Goal: Task Accomplishment & Management: Complete application form

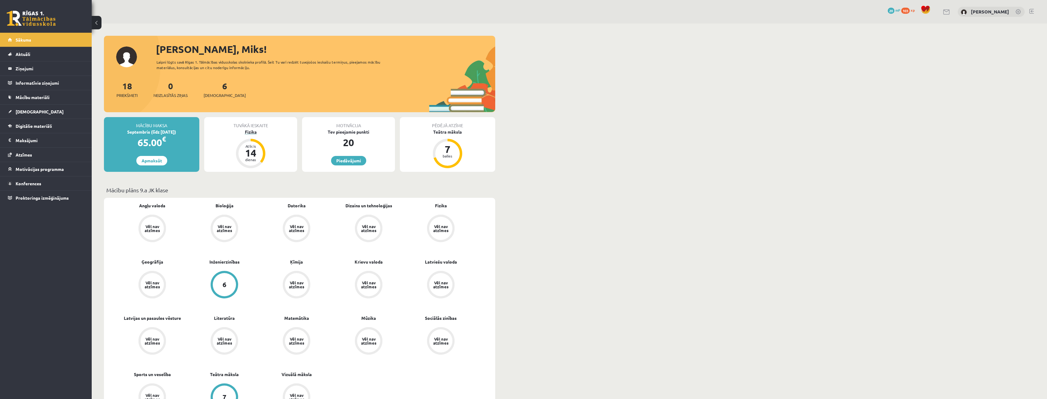
click at [254, 130] on div "Fizika" at bounding box center [250, 132] width 93 height 6
click at [216, 92] on div "6 Ieskaites" at bounding box center [225, 88] width 42 height 19
click at [215, 89] on link "6 Ieskaites" at bounding box center [225, 89] width 42 height 18
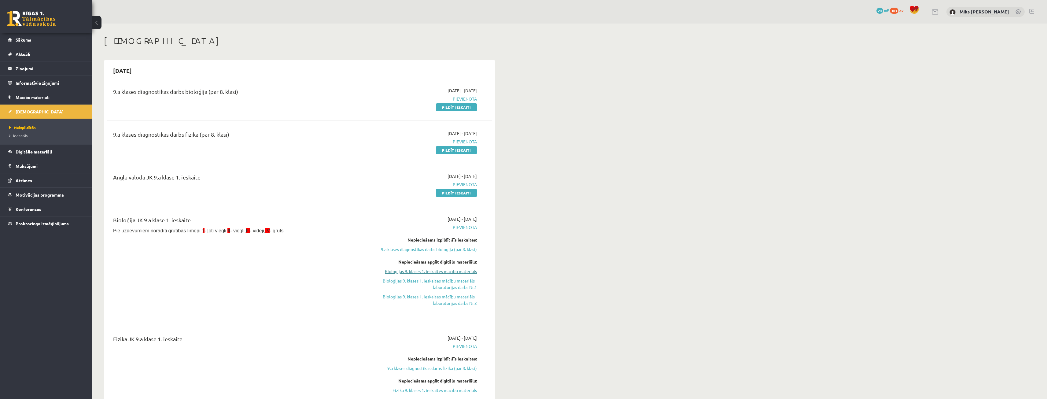
click at [445, 270] on link "Bioloģijas 9. klases 1. ieskaites mācību materiāls" at bounding box center [419, 271] width 115 height 6
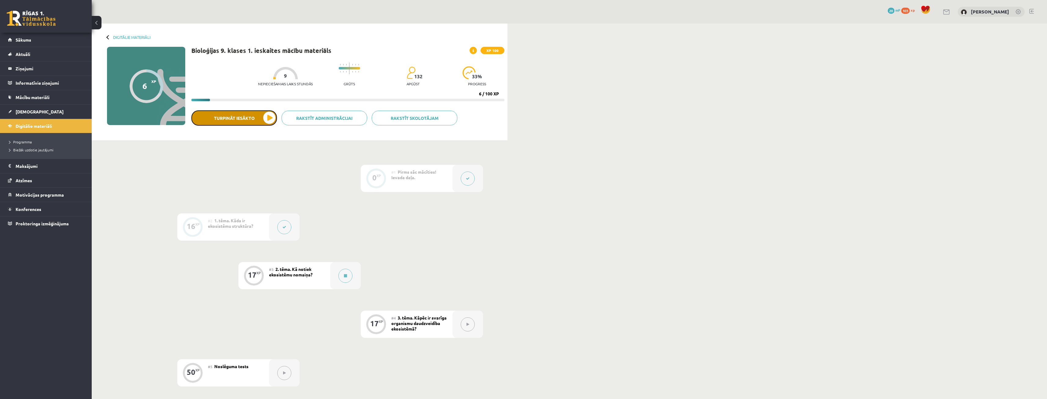
click at [272, 114] on button "Turpināt iesākto" at bounding box center [234, 117] width 86 height 15
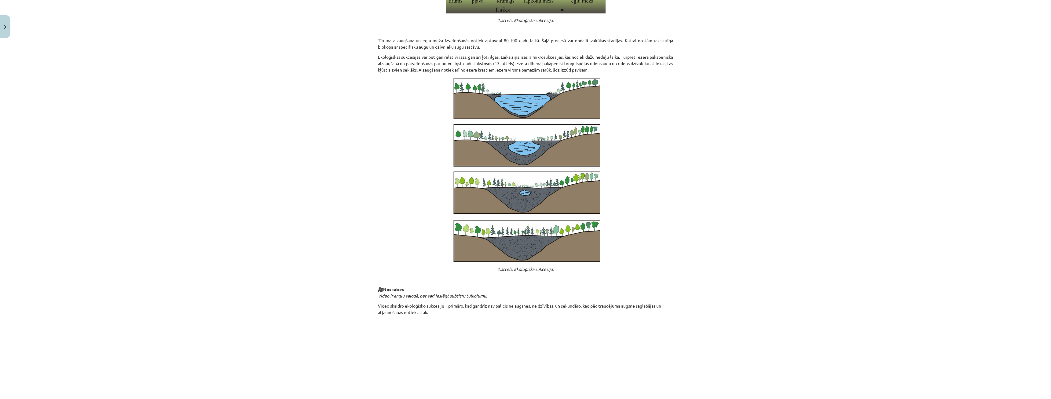
scroll to position [472, 0]
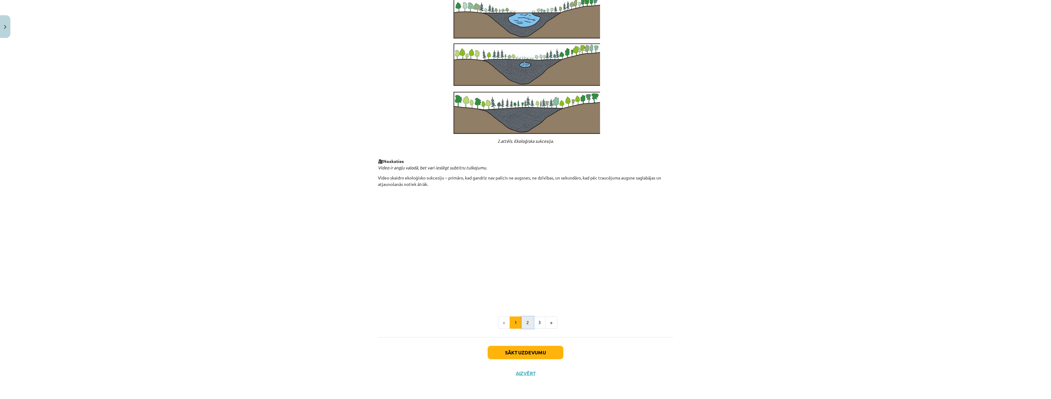
click at [524, 323] on button "2" at bounding box center [528, 322] width 12 height 12
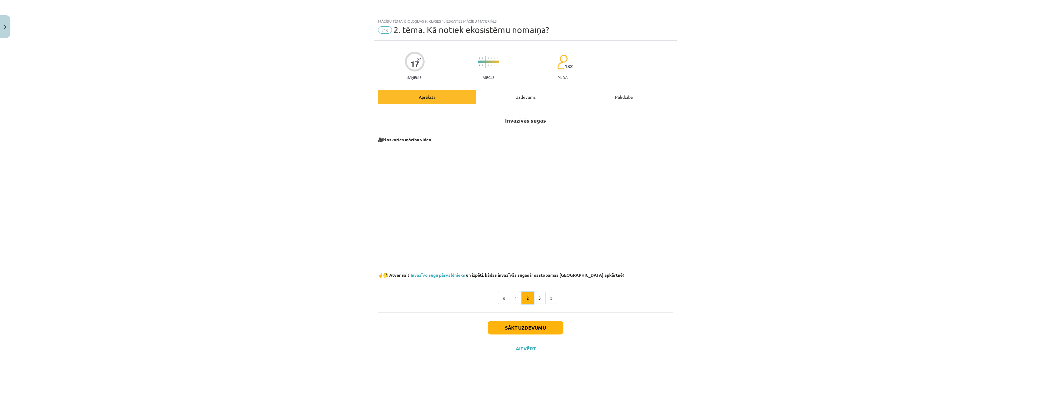
scroll to position [0, 0]
click at [541, 302] on button "3" at bounding box center [540, 298] width 12 height 12
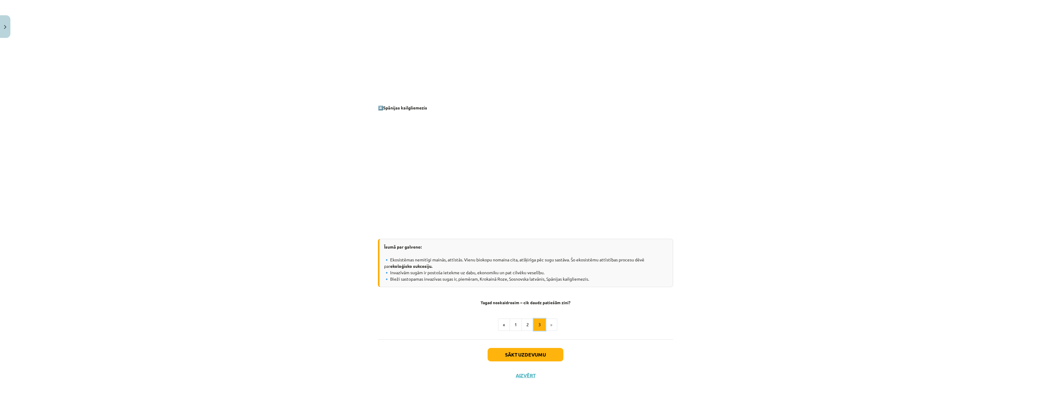
scroll to position [446, 0]
click at [515, 319] on button "1" at bounding box center [516, 322] width 12 height 12
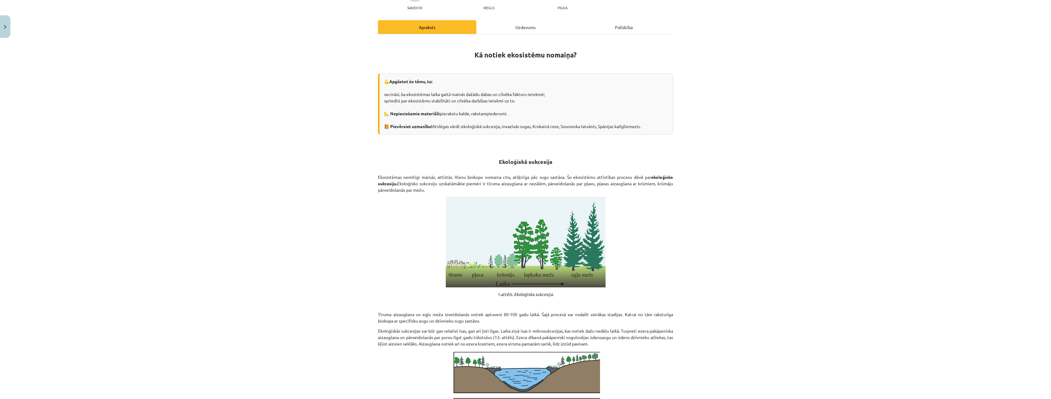
scroll to position [0, 0]
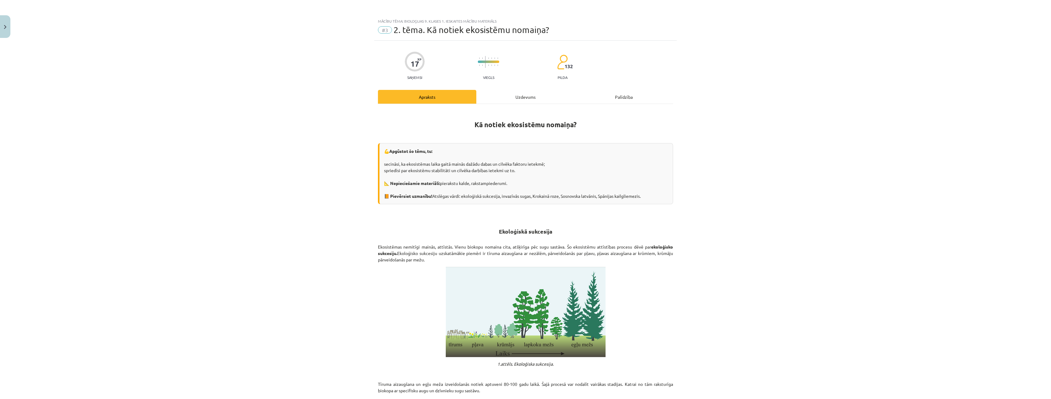
click at [525, 98] on div "Uzdevums" at bounding box center [525, 97] width 98 height 14
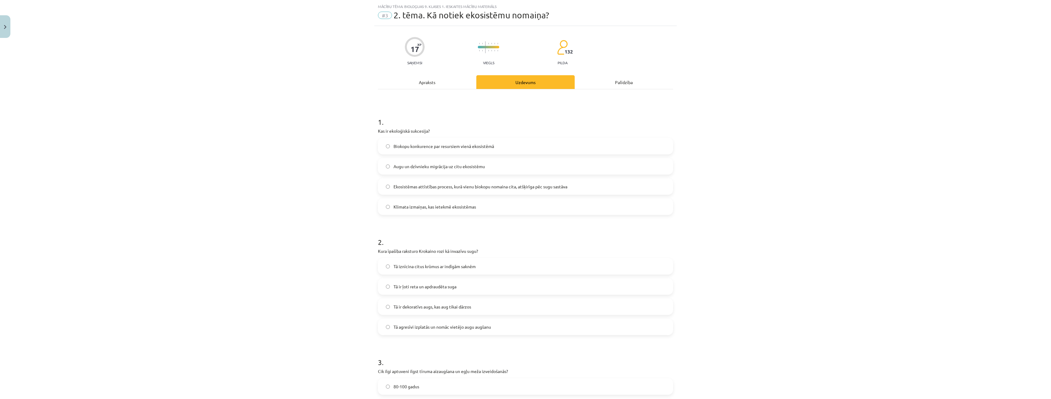
scroll to position [15, 0]
click at [427, 85] on div "Apraksts" at bounding box center [427, 82] width 98 height 14
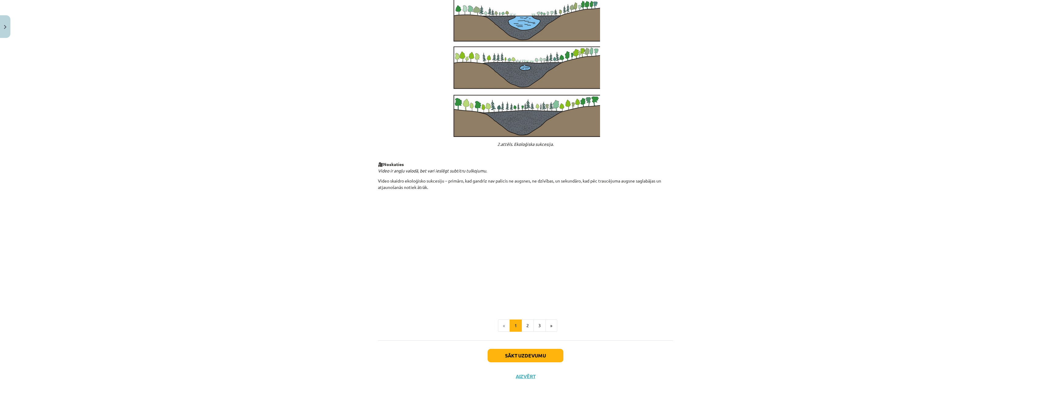
scroll to position [472, 0]
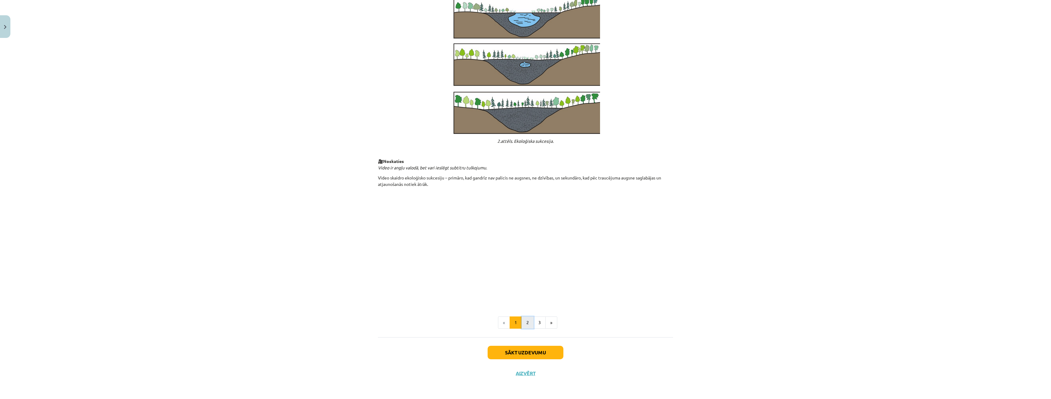
click at [524, 322] on button "2" at bounding box center [528, 322] width 12 height 12
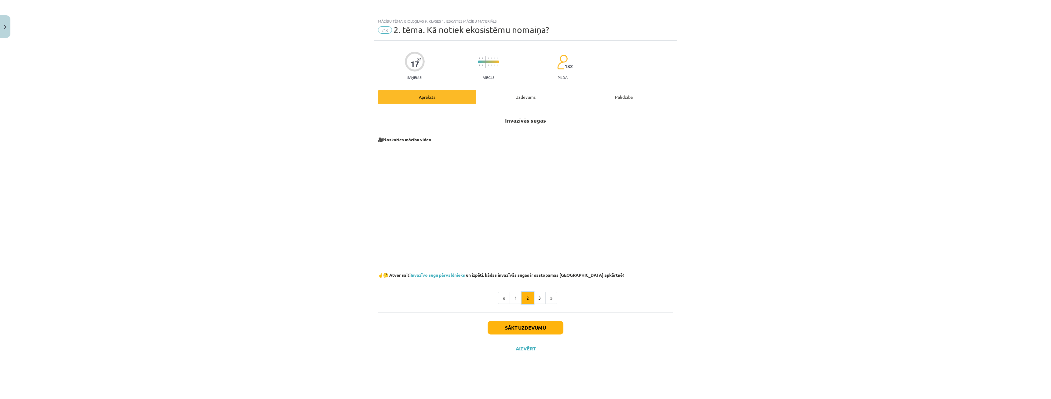
scroll to position [0, 0]
click at [539, 300] on button "3" at bounding box center [540, 298] width 12 height 12
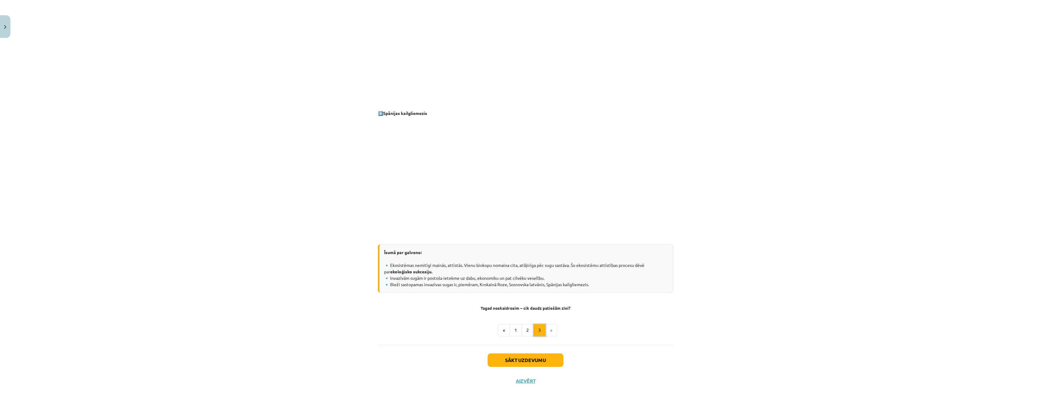
scroll to position [446, 0]
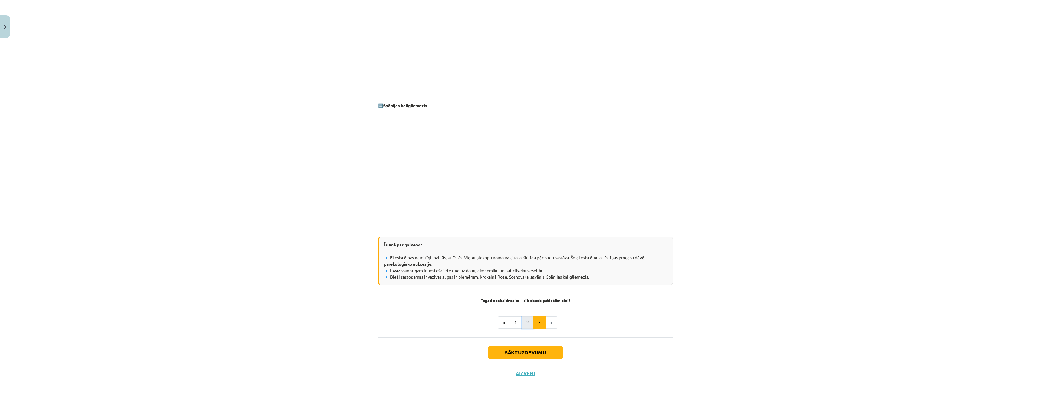
click at [522, 323] on button "2" at bounding box center [528, 322] width 12 height 12
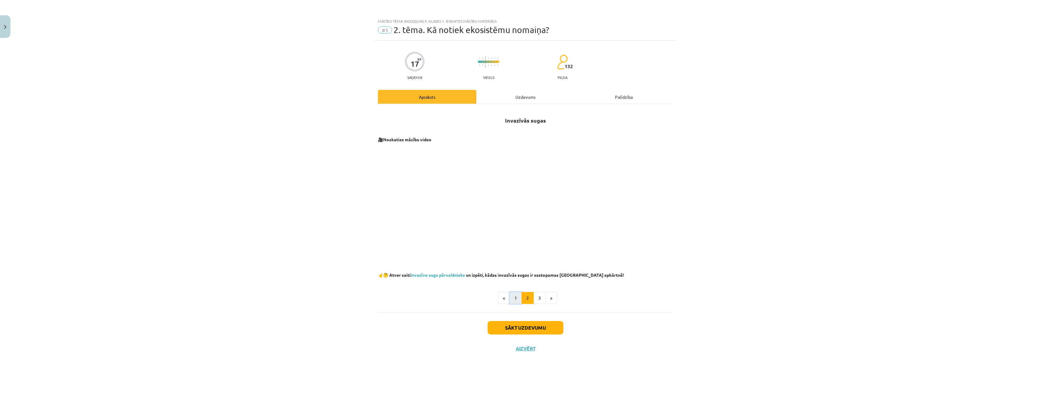
click at [518, 297] on button "1" at bounding box center [516, 298] width 12 height 12
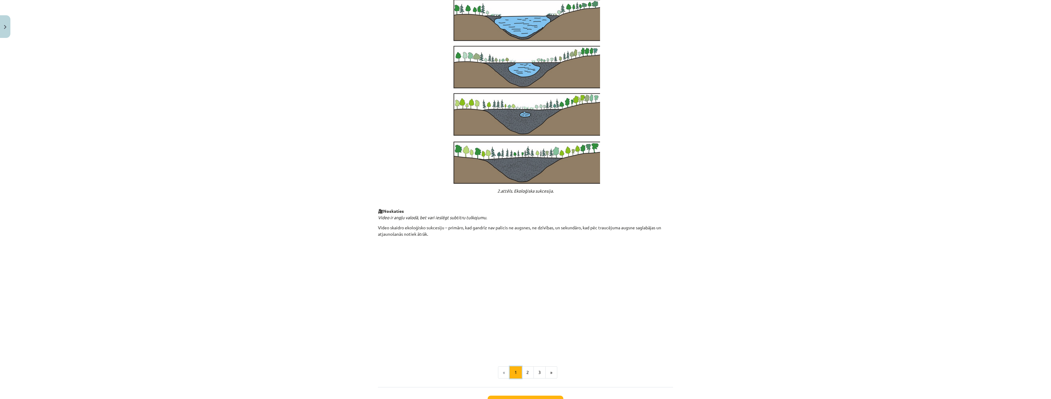
scroll to position [428, 0]
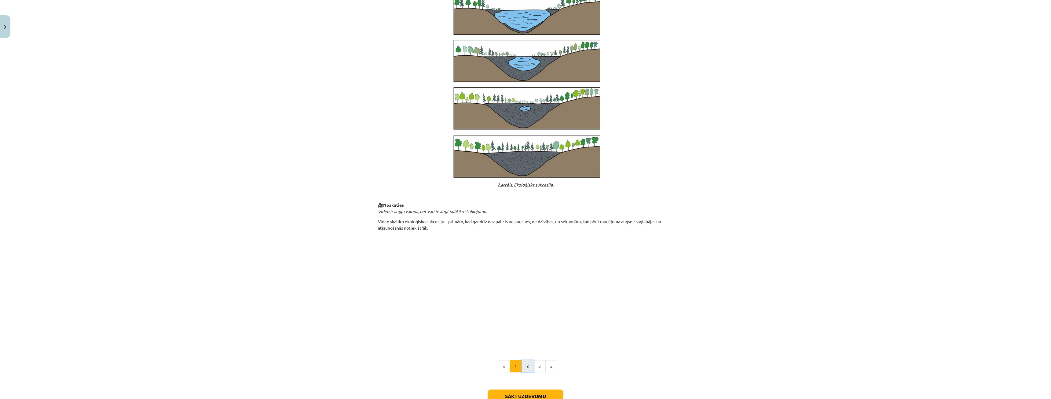
click at [527, 363] on button "2" at bounding box center [528, 366] width 12 height 12
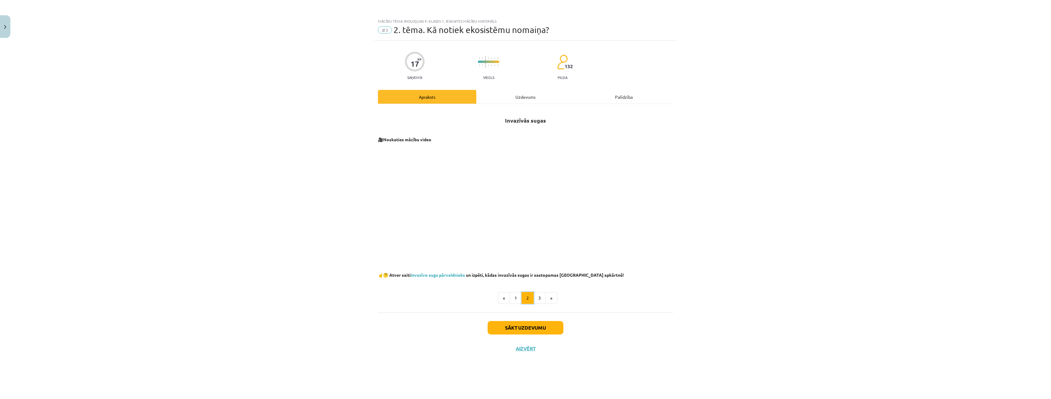
scroll to position [0, 0]
click at [516, 296] on button "1" at bounding box center [516, 298] width 12 height 12
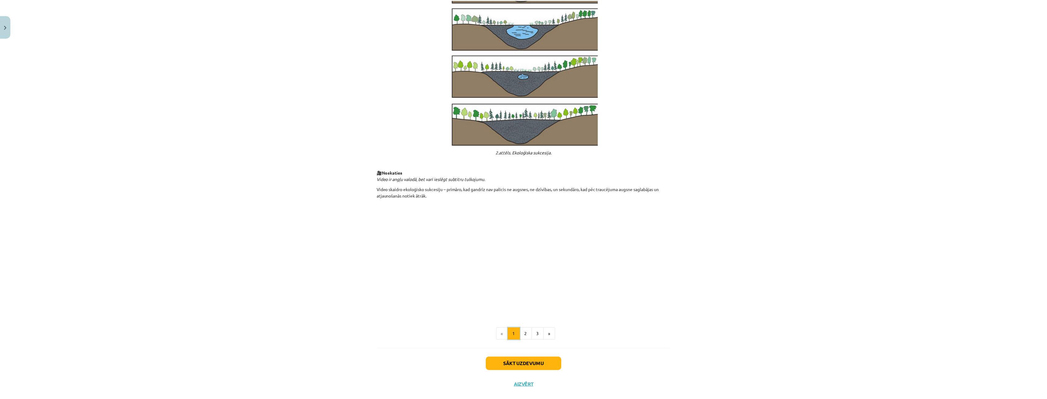
scroll to position [472, 0]
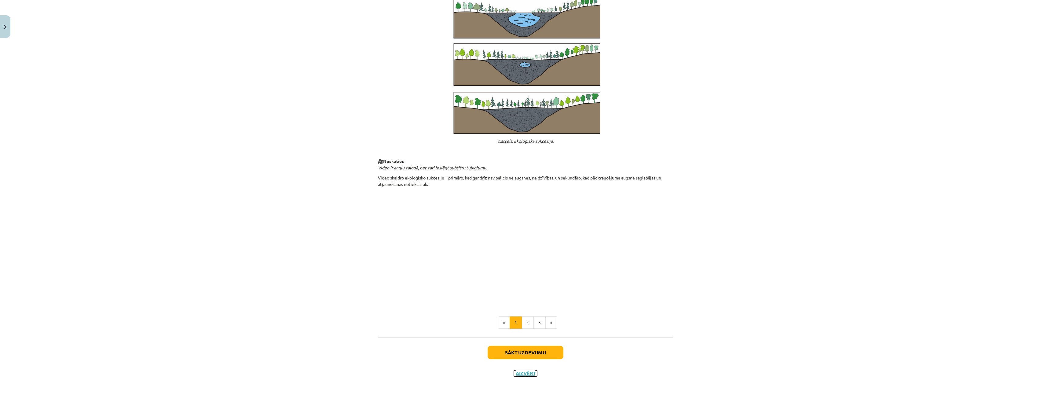
click at [522, 375] on button "Aizvērt" at bounding box center [525, 373] width 23 height 6
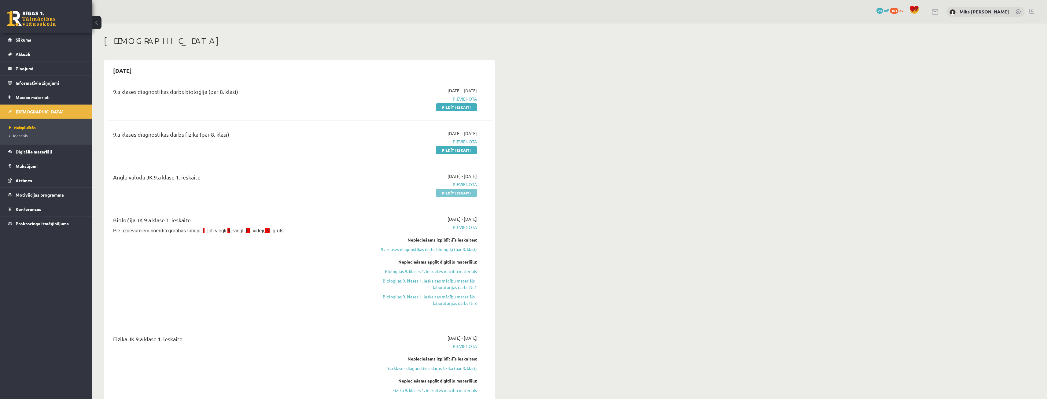
click at [456, 190] on link "Pildīt ieskaiti" at bounding box center [456, 193] width 41 height 8
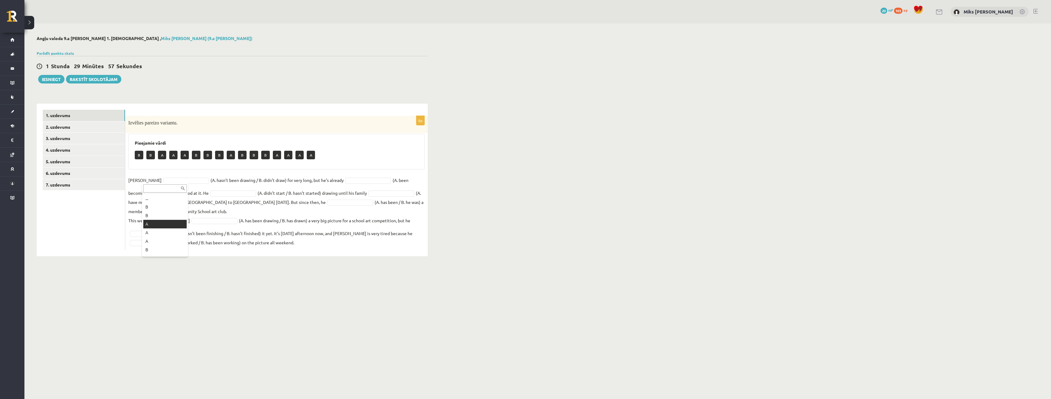
scroll to position [7, 0]
click at [54, 76] on button "Iesniegt" at bounding box center [51, 79] width 26 height 9
click at [72, 128] on link "2. uzdevums" at bounding box center [84, 126] width 82 height 11
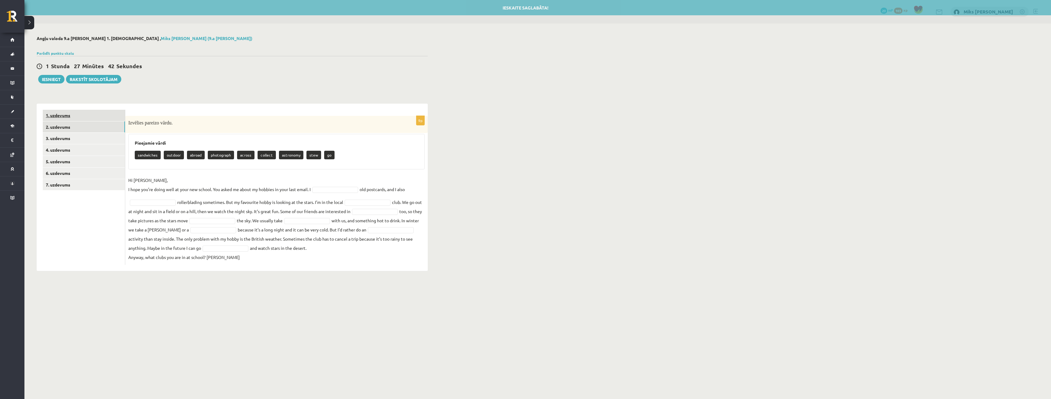
click at [74, 117] on link "1. uzdevums" at bounding box center [84, 115] width 82 height 11
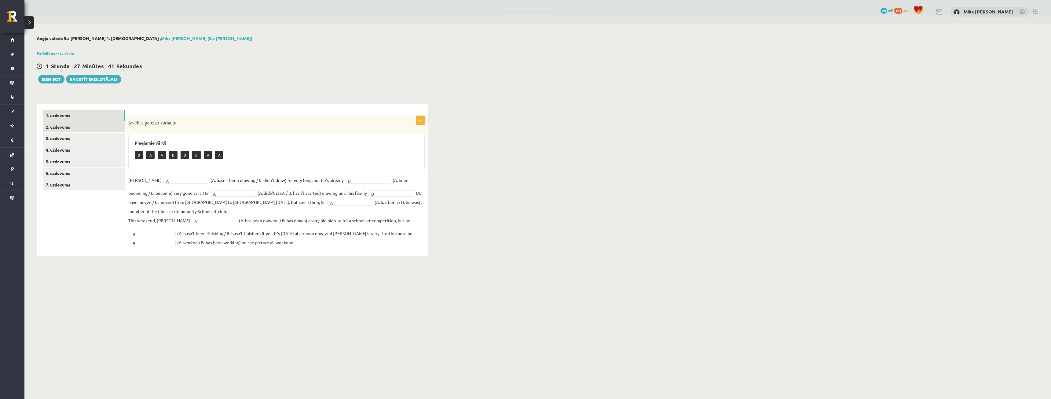
click at [79, 130] on link "2. uzdevums" at bounding box center [84, 126] width 82 height 11
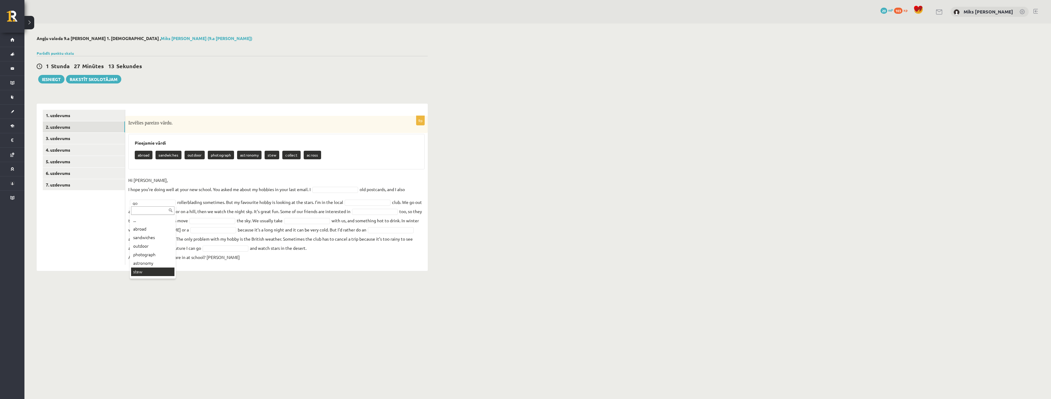
drag, startPoint x: 169, startPoint y: 313, endPoint x: 177, endPoint y: 300, distance: 15.6
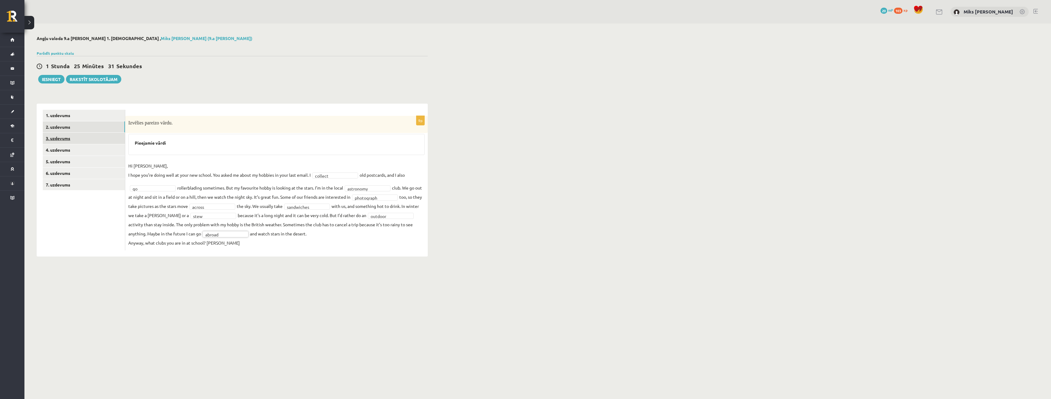
click at [97, 135] on link "3. uzdevums" at bounding box center [84, 138] width 82 height 11
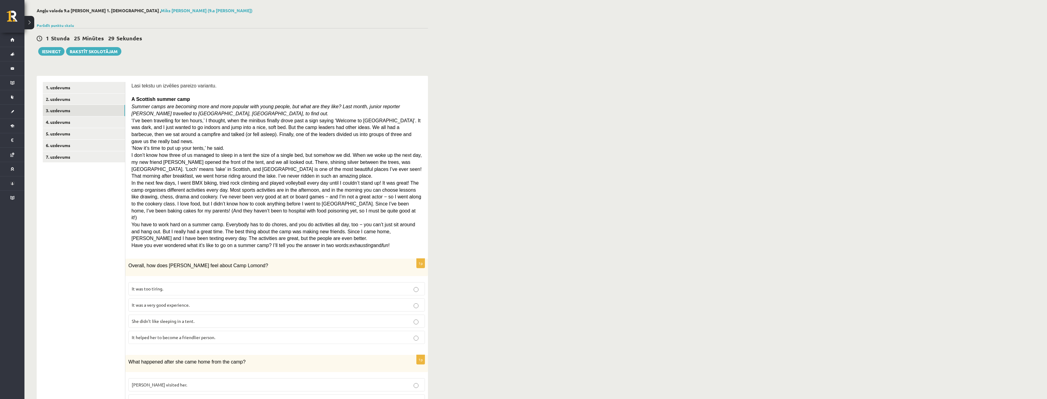
scroll to position [31, 0]
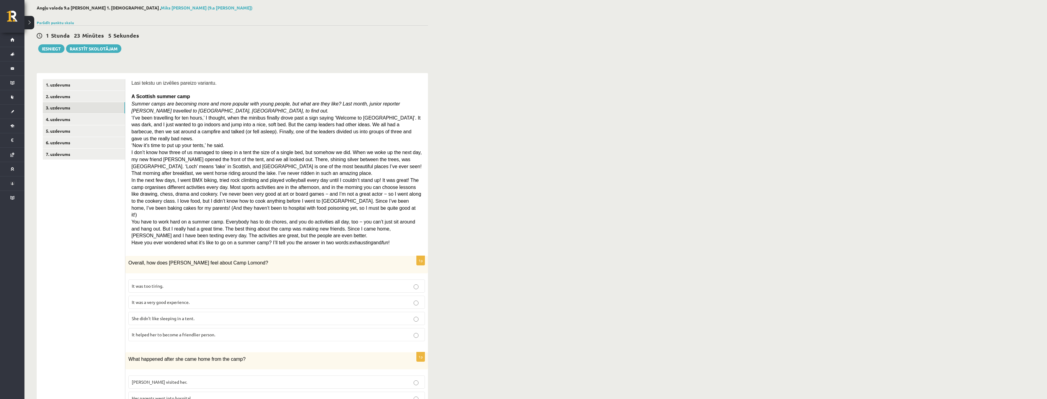
click at [189, 299] on span "It was a very good experience." at bounding box center [161, 302] width 58 height 6
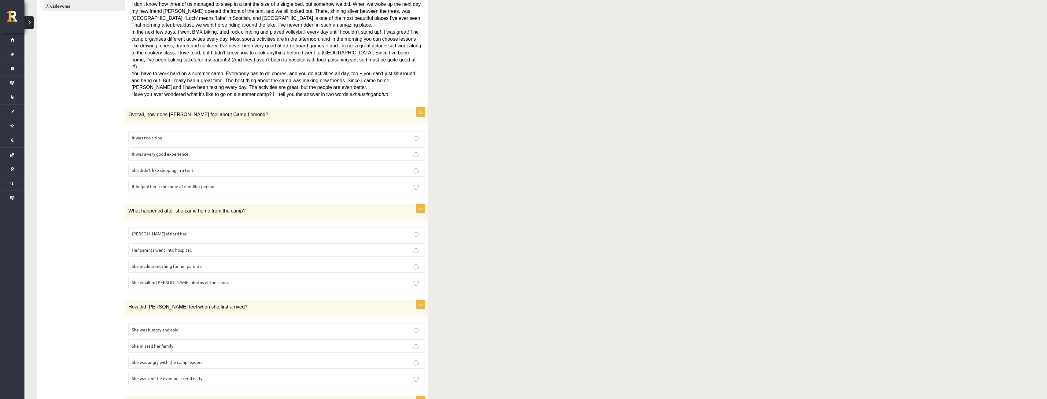
scroll to position [183, 0]
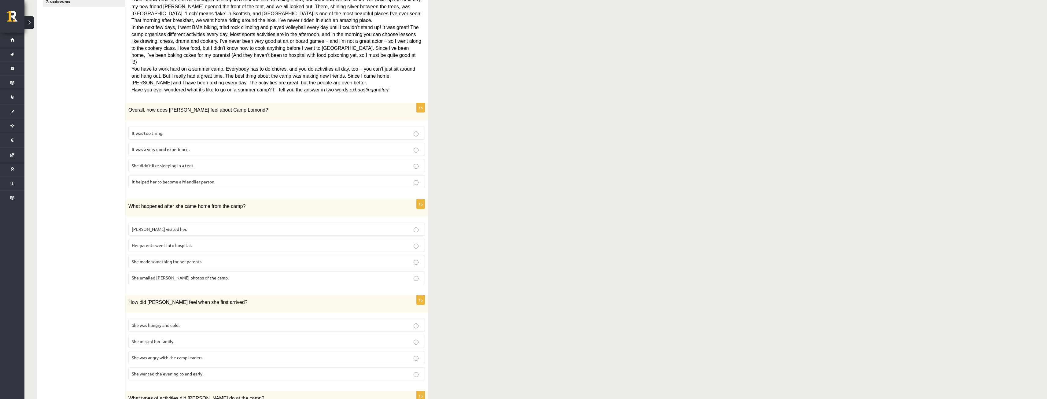
click at [184, 259] on span "She made something for her parents." at bounding box center [167, 262] width 71 height 6
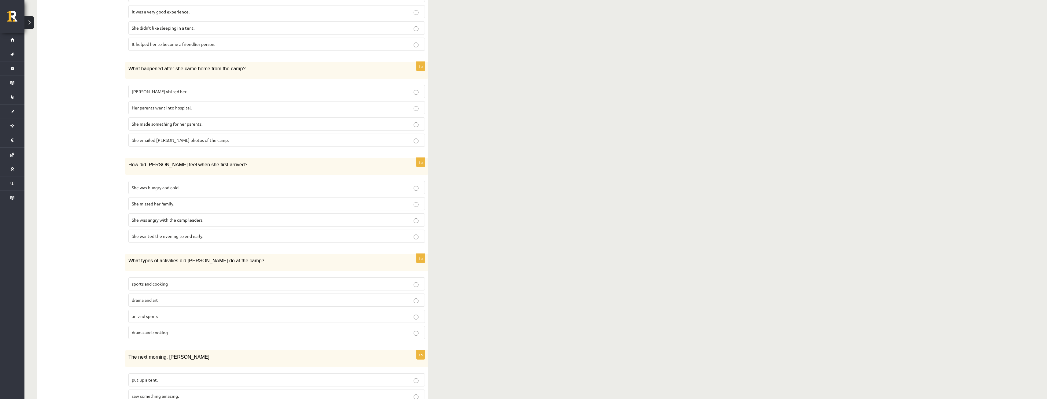
scroll to position [364, 0]
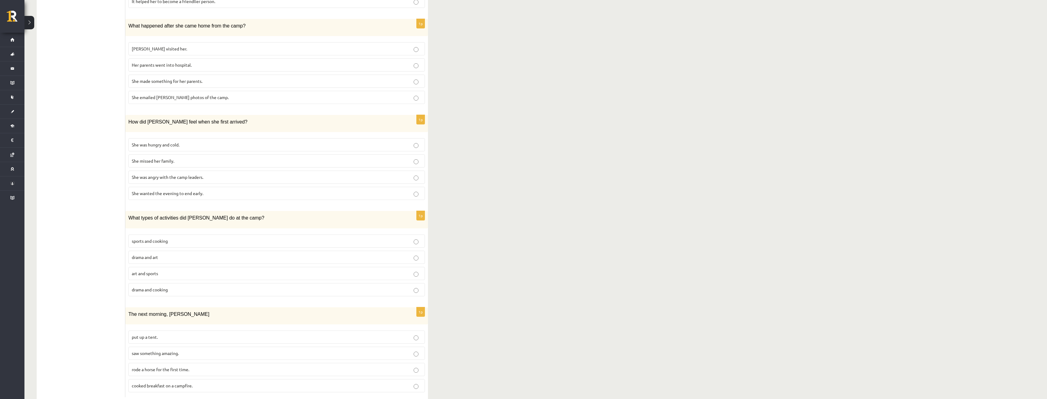
click at [211, 190] on p "She wanted the evening to end early." at bounding box center [277, 193] width 290 height 6
click at [164, 234] on label "sports and cooking" at bounding box center [276, 240] width 296 height 13
click at [186, 363] on label "rode a horse for the first time." at bounding box center [276, 369] width 296 height 13
click at [182, 350] on p "saw something amazing." at bounding box center [277, 353] width 290 height 6
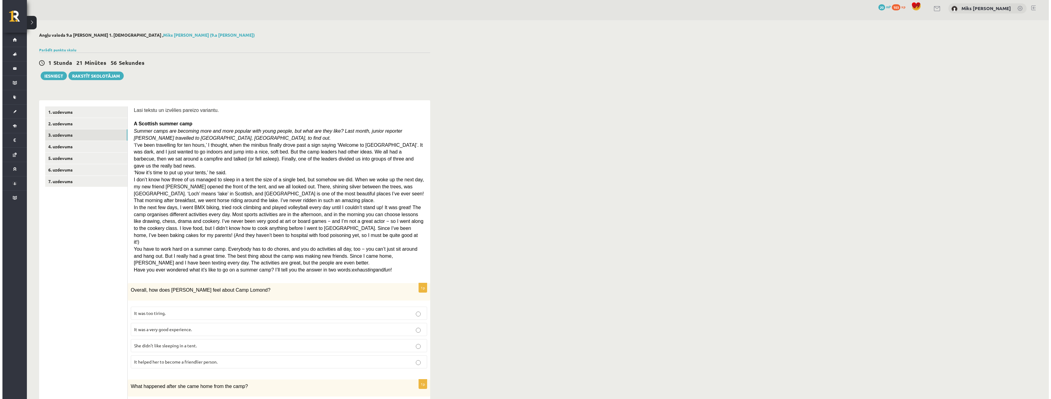
scroll to position [0, 0]
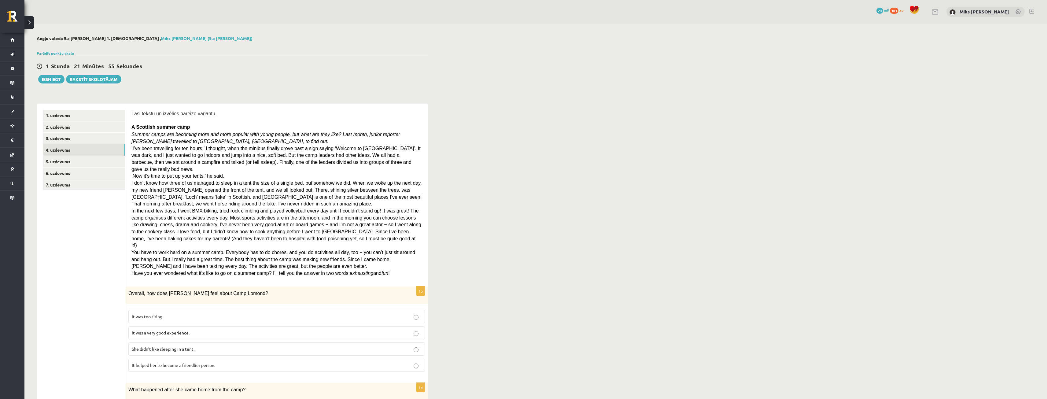
click at [85, 149] on link "4. uzdevums" at bounding box center [84, 149] width 82 height 11
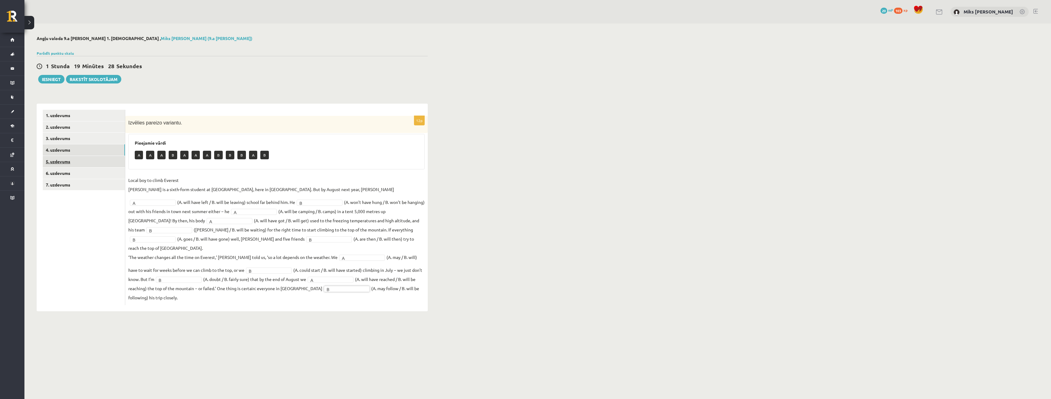
click at [70, 167] on link "5. uzdevums" at bounding box center [84, 161] width 82 height 11
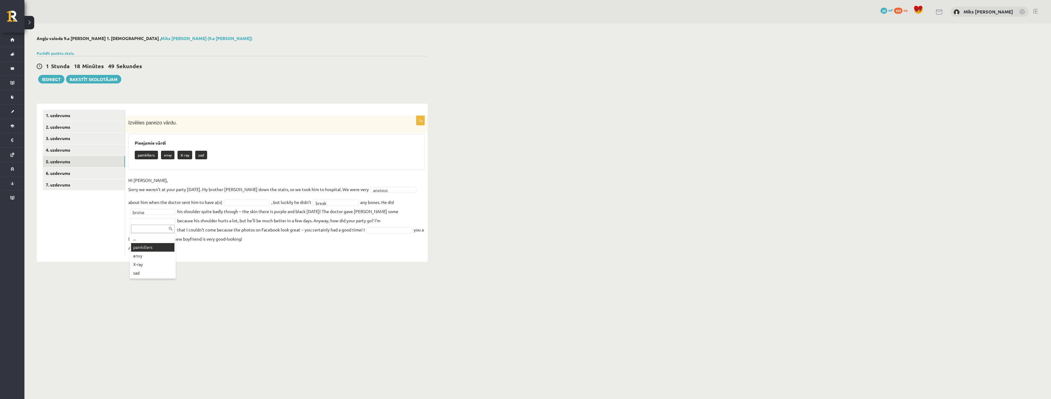
drag, startPoint x: 153, startPoint y: 247, endPoint x: 164, endPoint y: 240, distance: 13.4
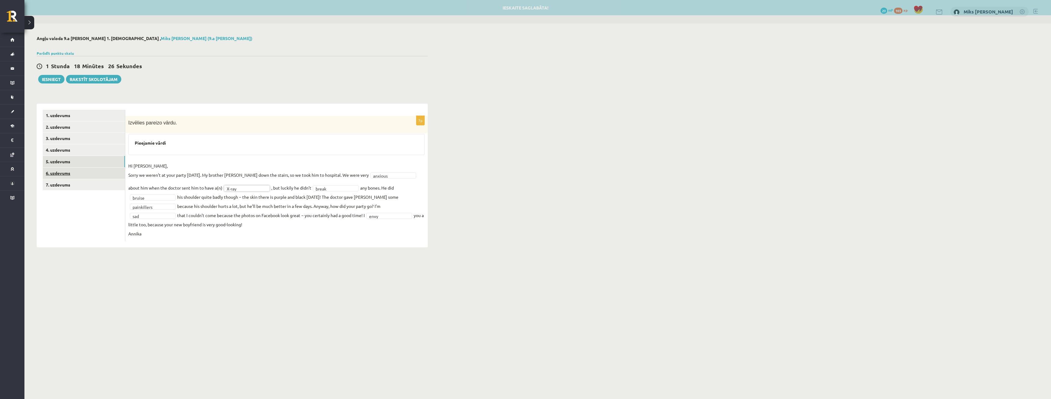
click at [106, 169] on link "6. uzdevums" at bounding box center [84, 172] width 82 height 11
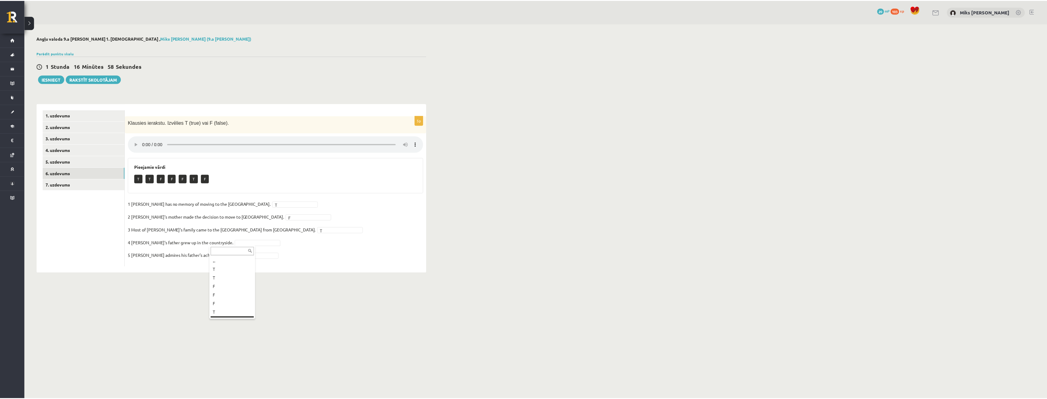
scroll to position [7, 0]
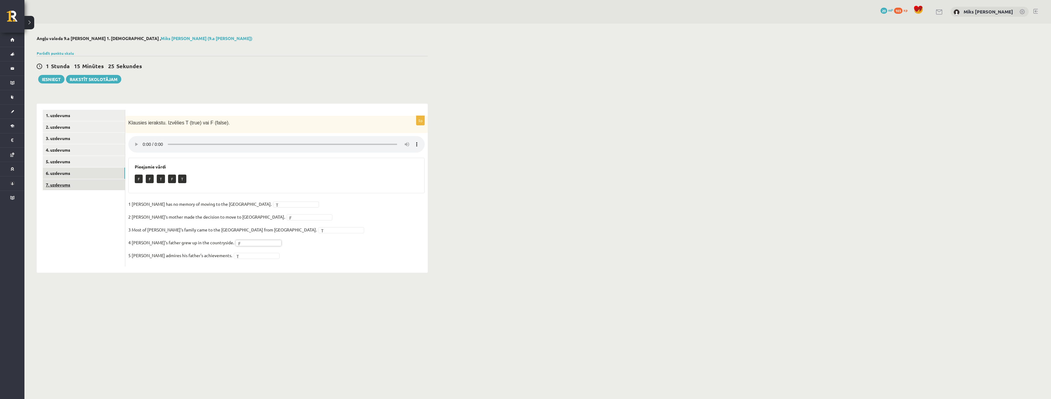
click at [110, 188] on link "7. uzdevums" at bounding box center [84, 184] width 82 height 11
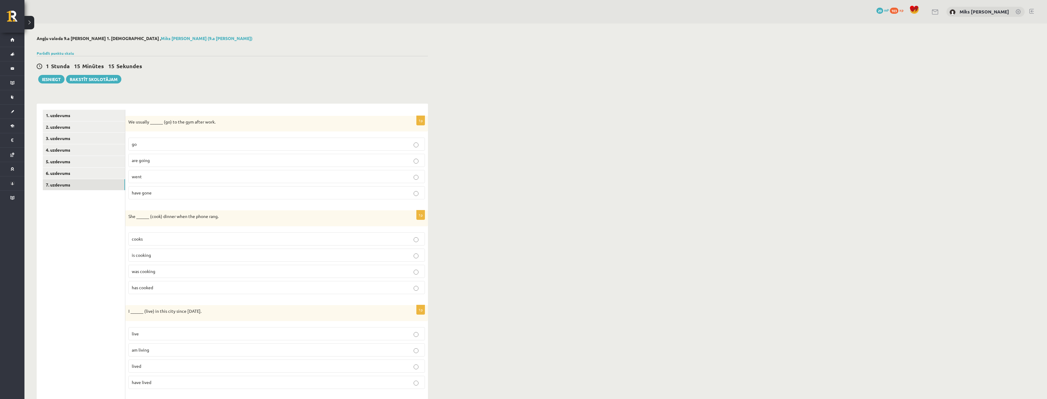
click at [158, 176] on p "went" at bounding box center [277, 176] width 290 height 6
click at [148, 144] on p "go" at bounding box center [277, 144] width 290 height 6
click at [157, 267] on label "was cooking" at bounding box center [276, 271] width 296 height 13
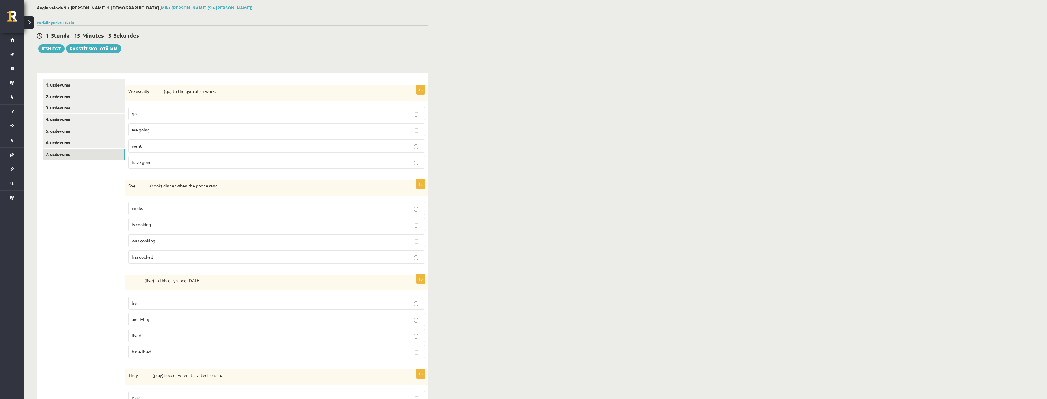
scroll to position [61, 0]
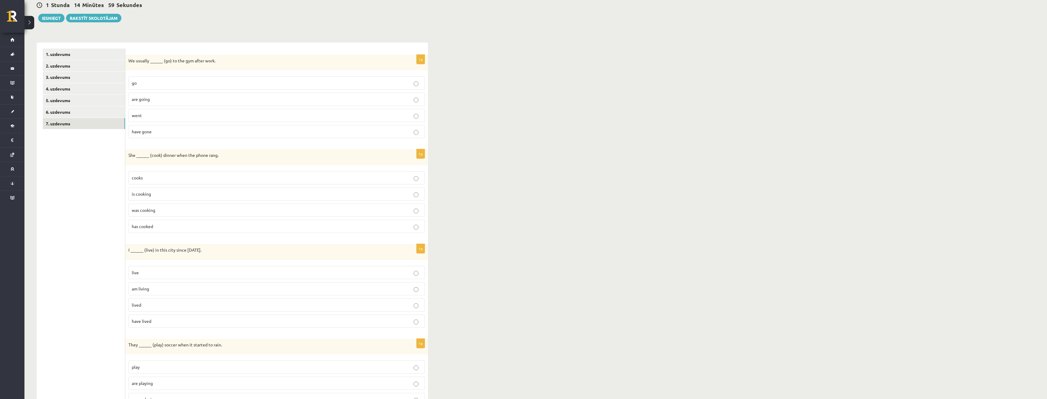
click at [160, 322] on p "have lived" at bounding box center [277, 321] width 290 height 6
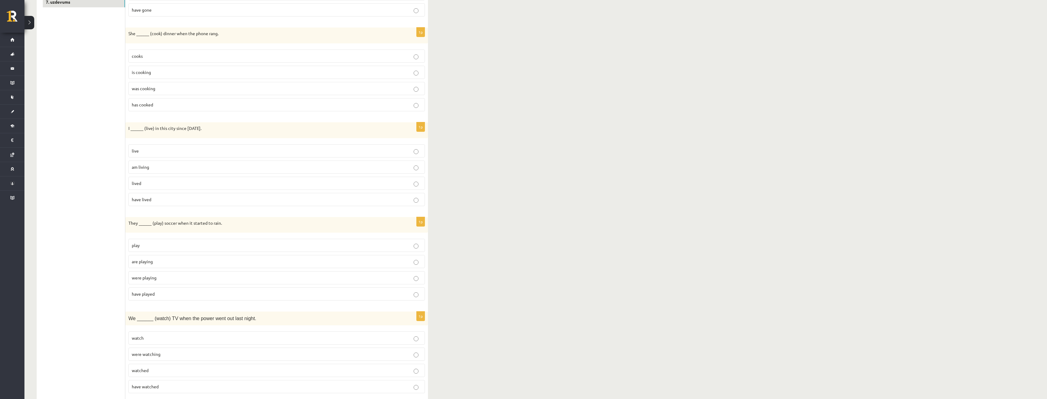
scroll to position [183, 0]
click at [156, 279] on p "were playing" at bounding box center [277, 277] width 290 height 6
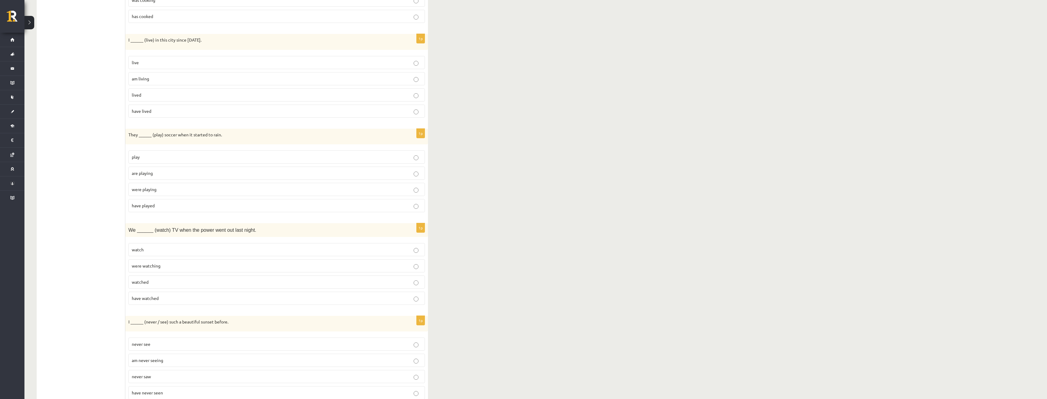
scroll to position [275, 0]
click at [162, 262] on p "were watching" at bounding box center [277, 262] width 290 height 6
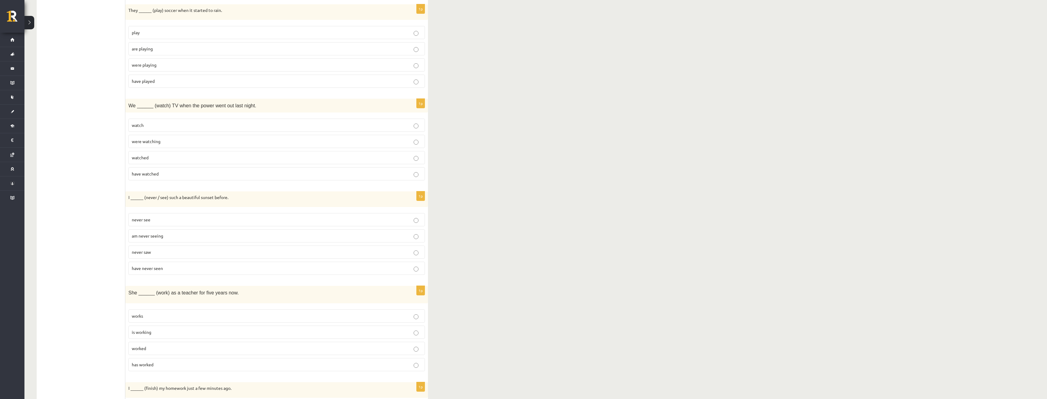
scroll to position [397, 0]
click at [165, 263] on p "have never seen" at bounding box center [277, 266] width 290 height 6
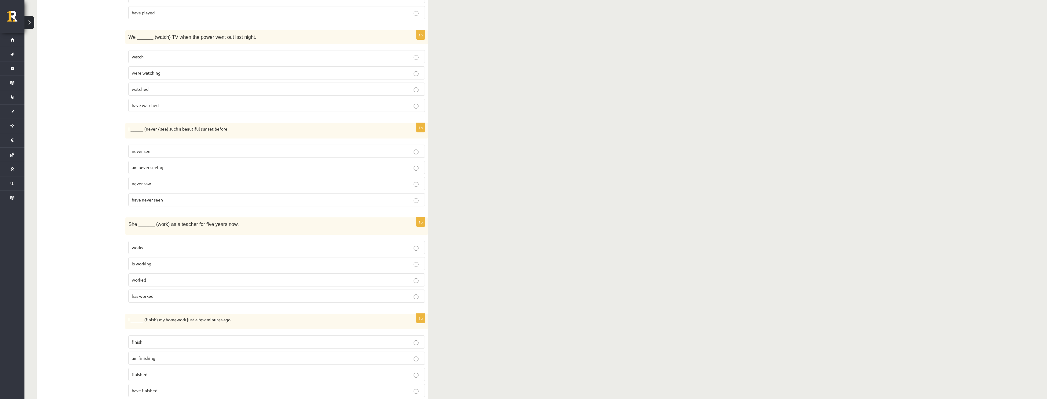
scroll to position [489, 0]
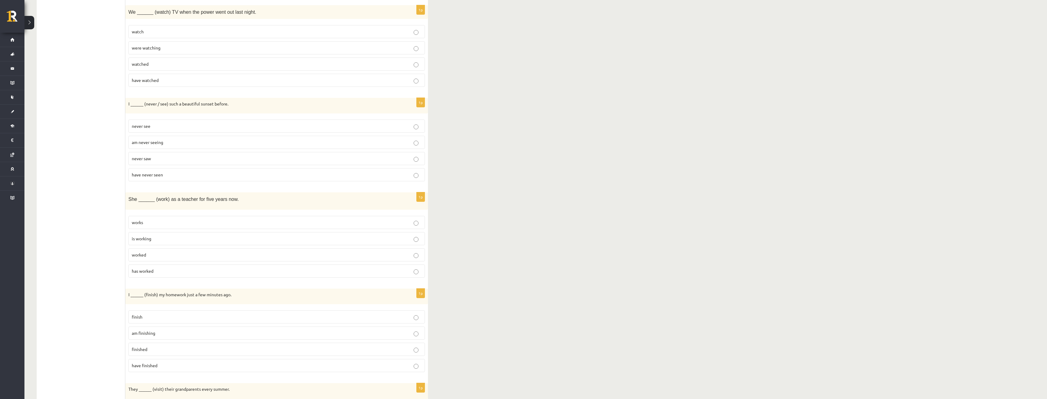
click at [156, 255] on p "worked" at bounding box center [277, 255] width 290 height 6
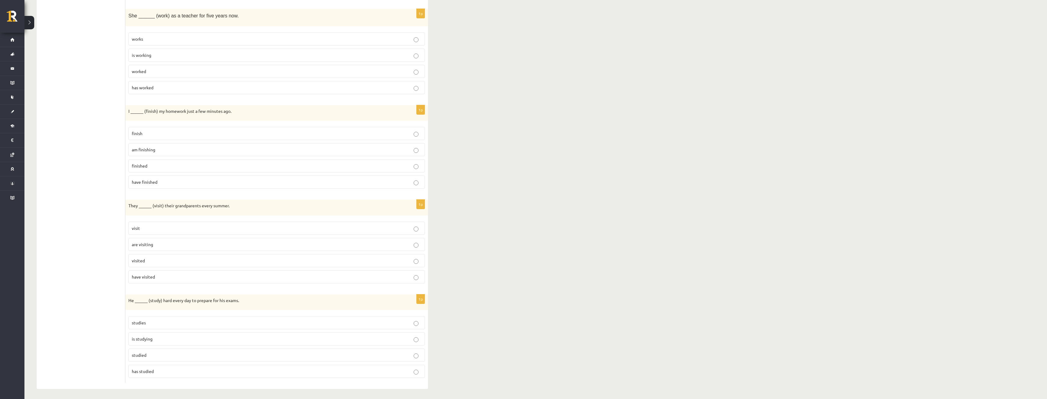
scroll to position [674, 0]
click at [155, 167] on label "finished" at bounding box center [276, 163] width 296 height 13
click at [145, 227] on p "visit" at bounding box center [277, 226] width 290 height 6
click at [158, 339] on p "is studying" at bounding box center [277, 337] width 290 height 6
click at [162, 326] on label "studies" at bounding box center [276, 320] width 296 height 13
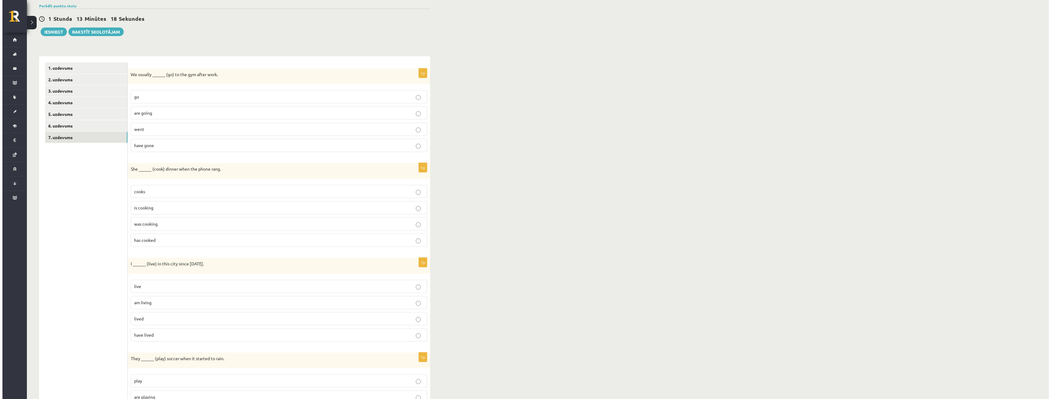
scroll to position [0, 0]
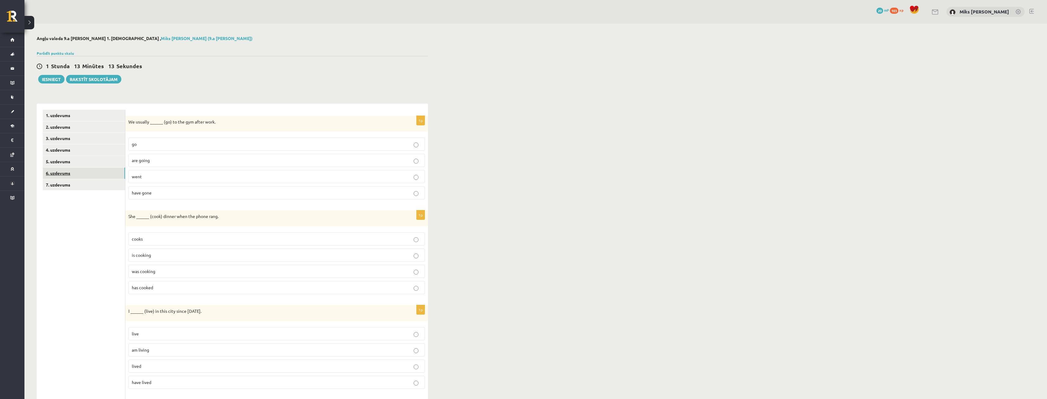
click at [62, 174] on link "6. uzdevums" at bounding box center [84, 172] width 82 height 11
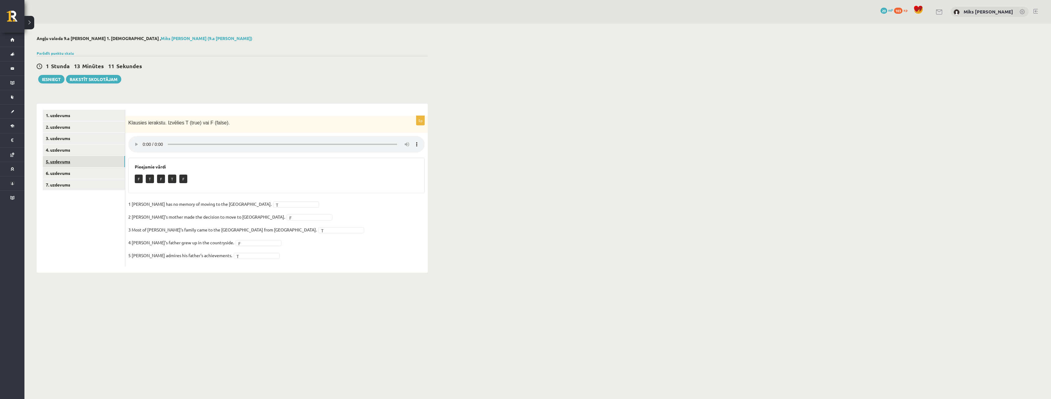
click at [56, 160] on link "5. uzdevums" at bounding box center [84, 161] width 82 height 11
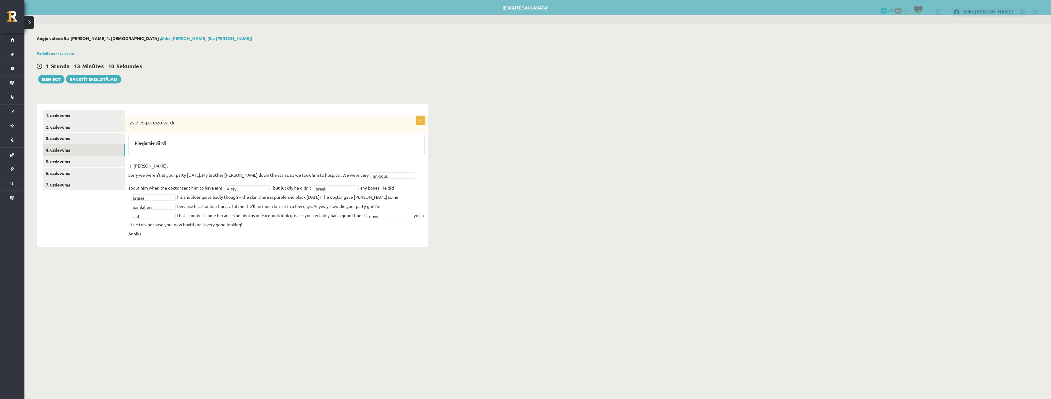
click at [58, 152] on link "4. uzdevums" at bounding box center [84, 149] width 82 height 11
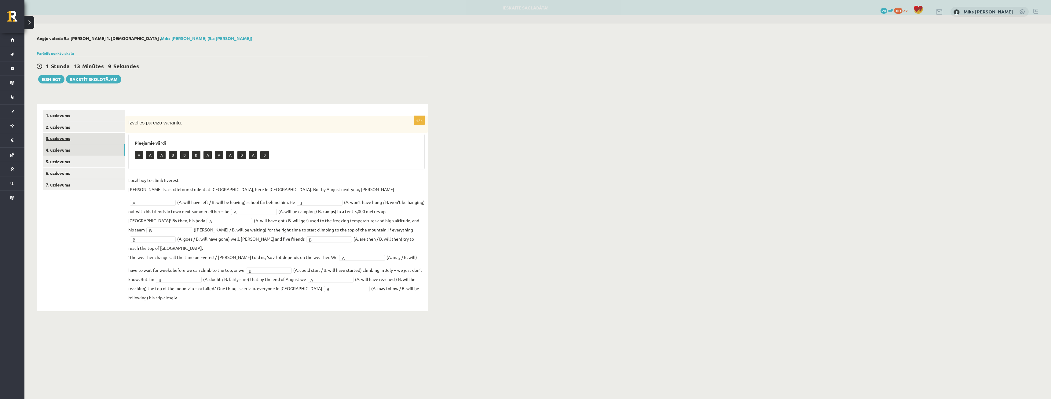
click at [61, 142] on link "3. uzdevums" at bounding box center [84, 138] width 82 height 11
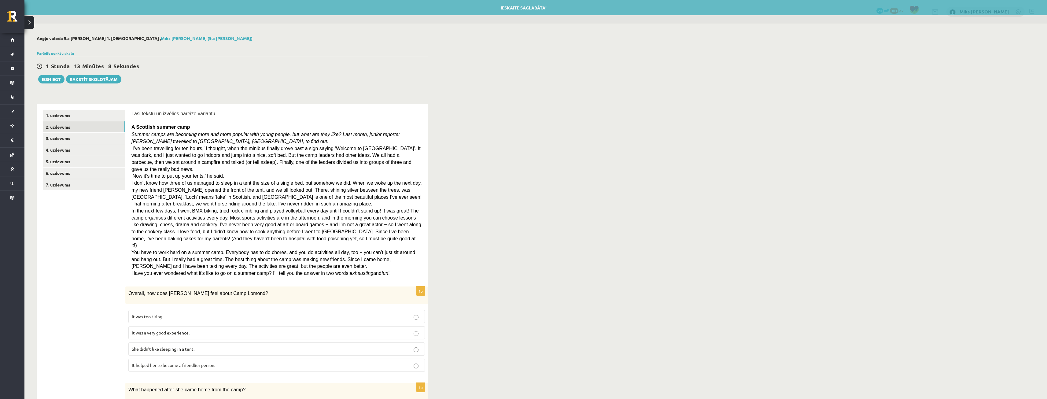
click at [65, 131] on link "2. uzdevums" at bounding box center [84, 126] width 82 height 11
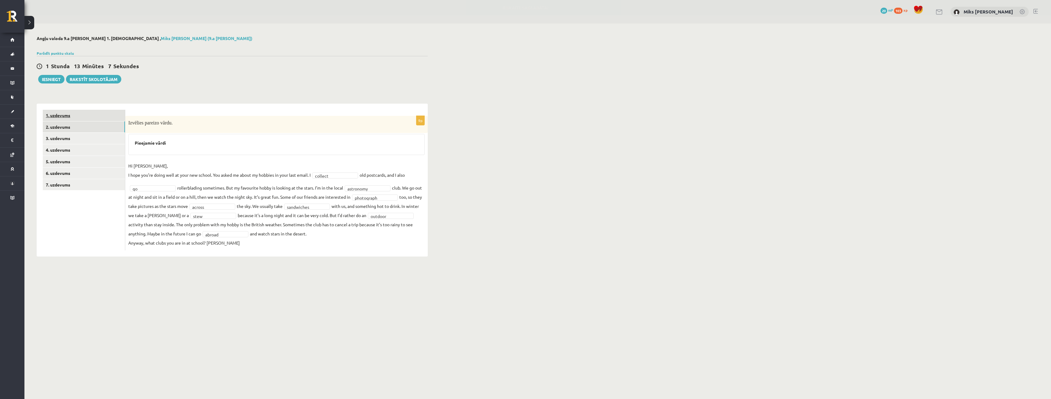
click at [63, 116] on link "1. uzdevums" at bounding box center [84, 115] width 82 height 11
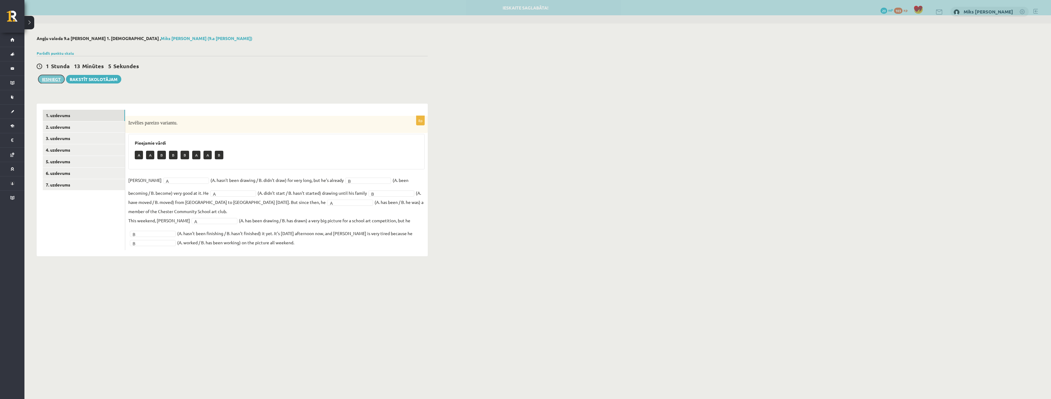
click at [57, 80] on button "Iesniegt" at bounding box center [51, 79] width 26 height 9
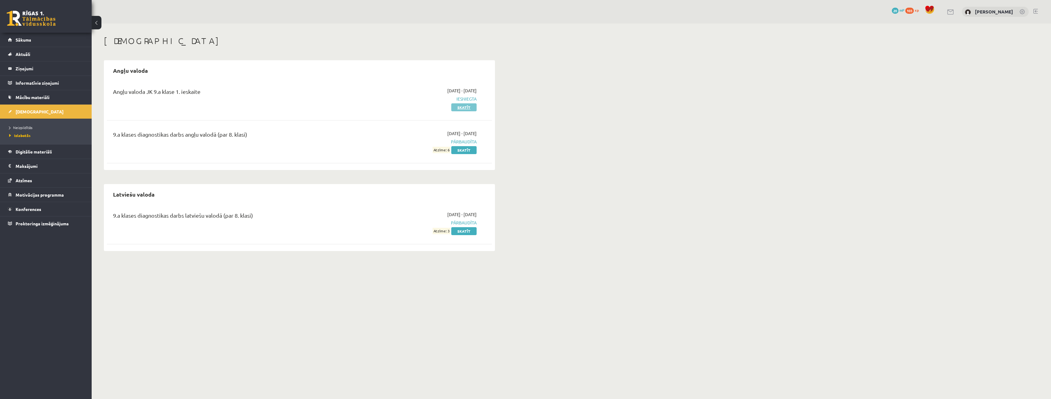
click at [459, 109] on link "Skatīt" at bounding box center [463, 107] width 25 height 8
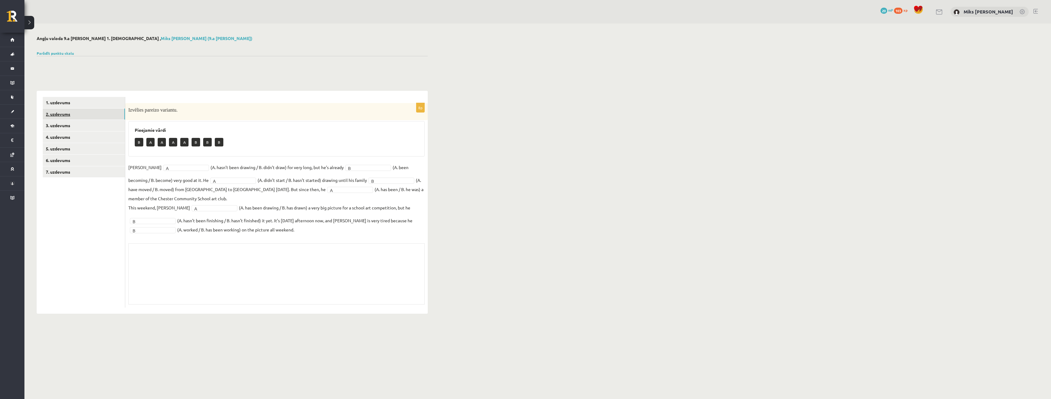
click at [62, 111] on link "2. uzdevums" at bounding box center [84, 113] width 82 height 11
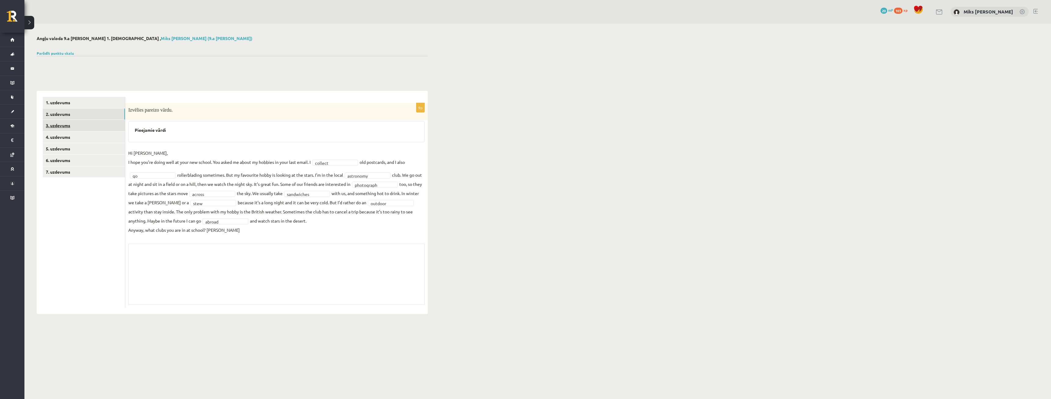
click at [70, 130] on link "3. uzdevums" at bounding box center [84, 125] width 82 height 11
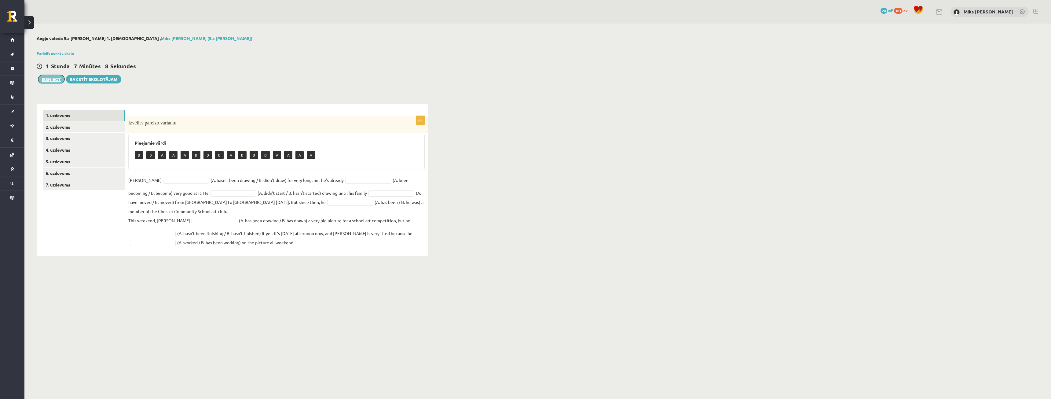
click at [55, 80] on button "Iesniegt" at bounding box center [51, 79] width 26 height 9
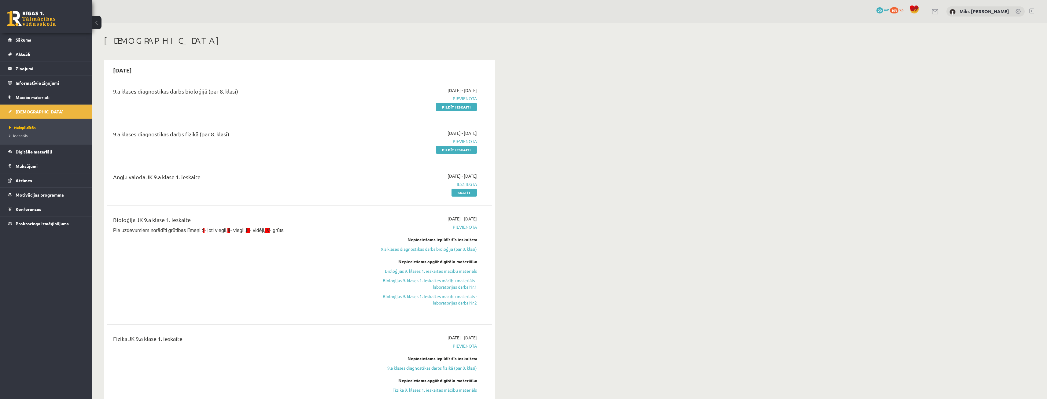
scroll to position [92, 0]
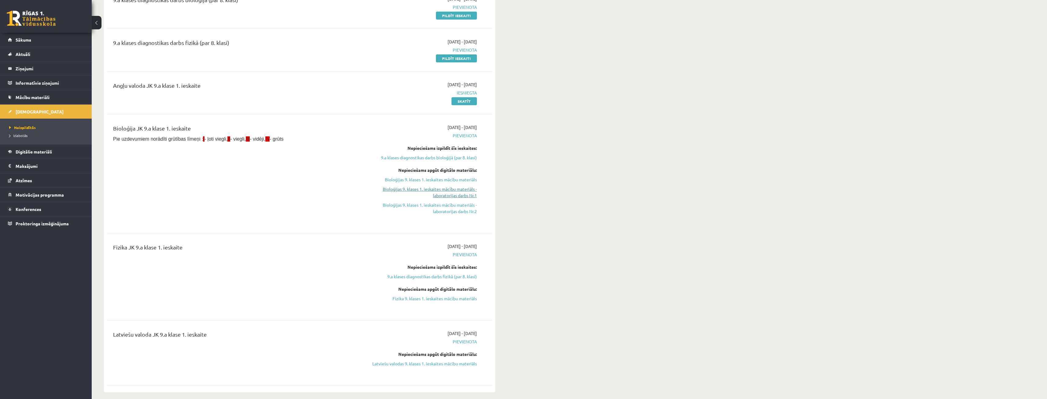
click at [458, 191] on link "Bioloģijas 9. klases 1. ieskaites mācību materiāls - laboratorijas darbs Nr.1" at bounding box center [419, 192] width 115 height 13
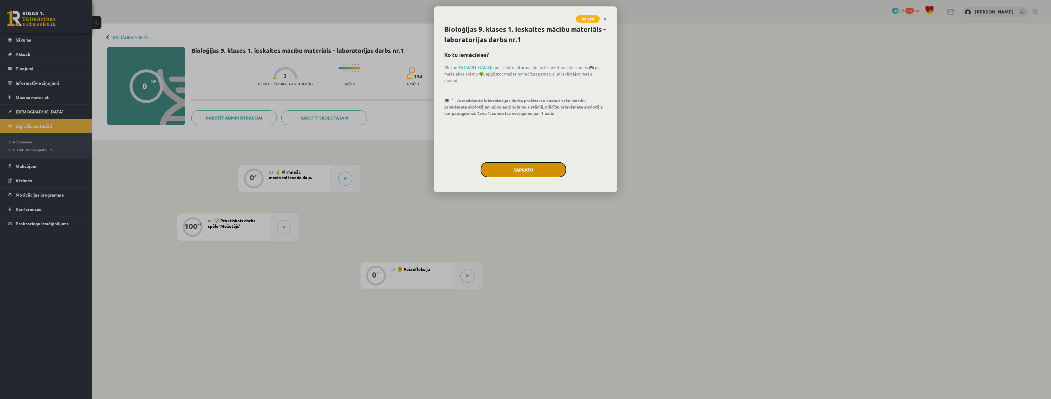
click at [536, 175] on button "Sapratu" at bounding box center [524, 169] width 86 height 15
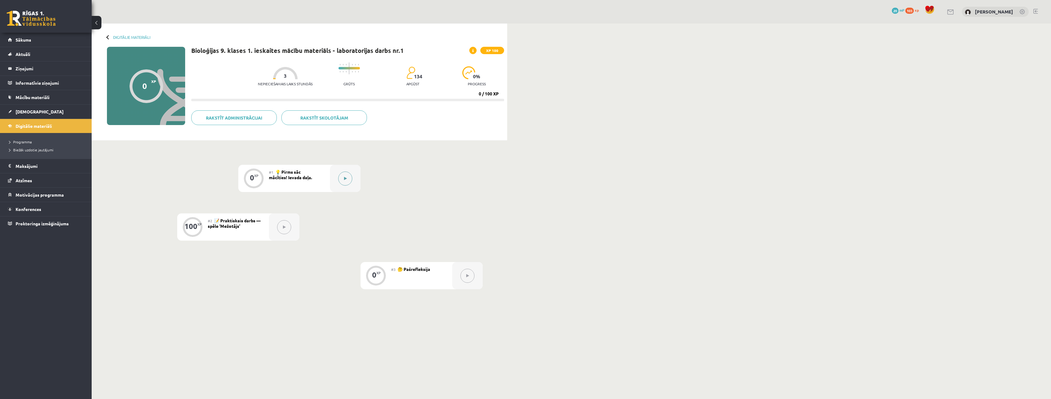
click at [345, 178] on icon at bounding box center [345, 179] width 3 height 4
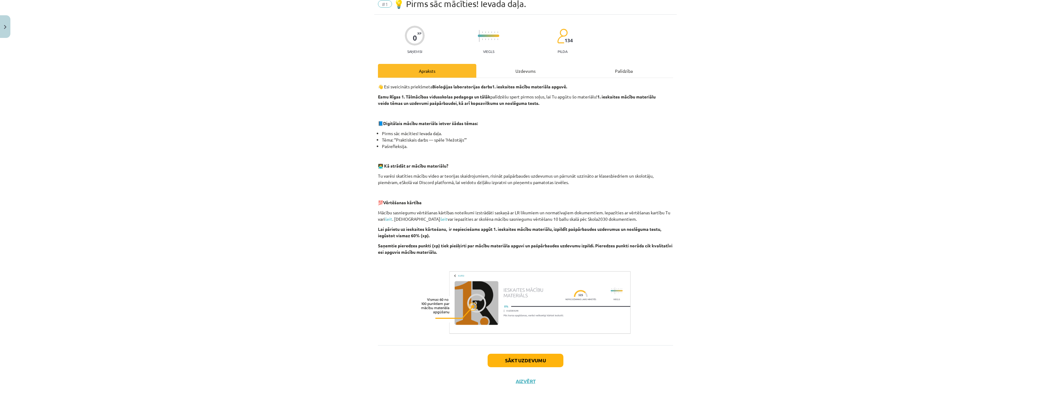
scroll to position [34, 0]
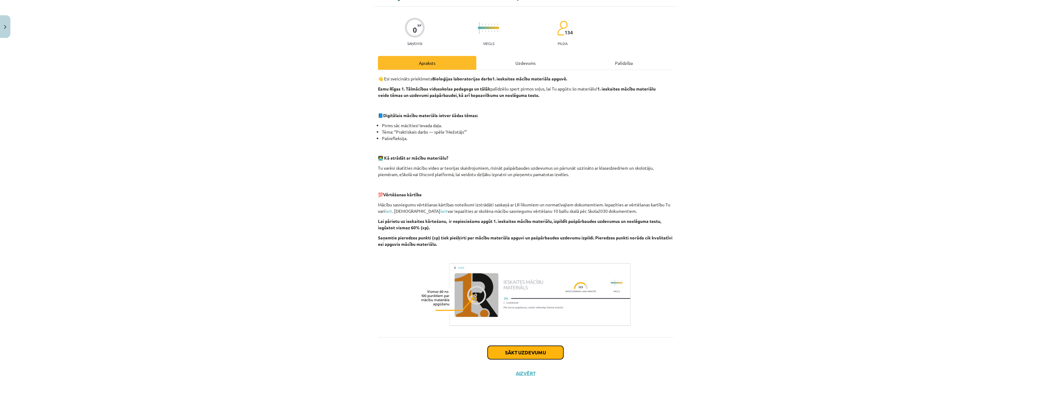
click at [547, 350] on button "Sākt uzdevumu" at bounding box center [526, 352] width 76 height 13
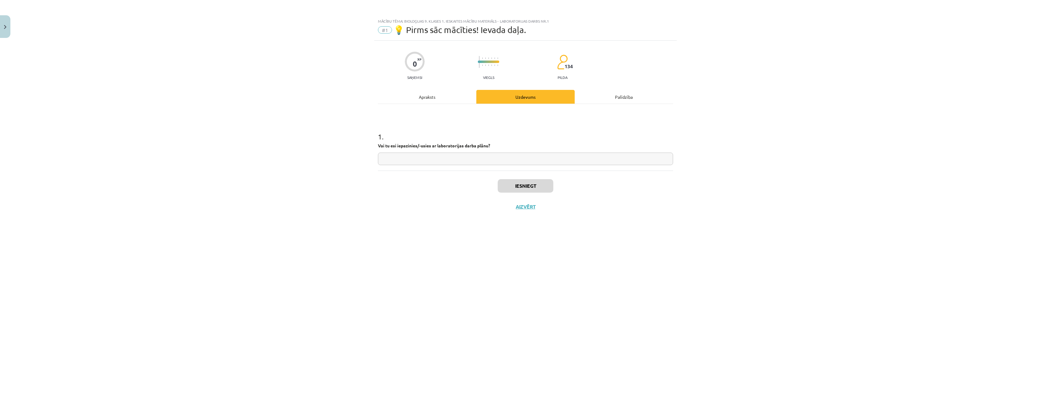
scroll to position [0, 0]
click at [445, 160] on input "text" at bounding box center [525, 159] width 295 height 13
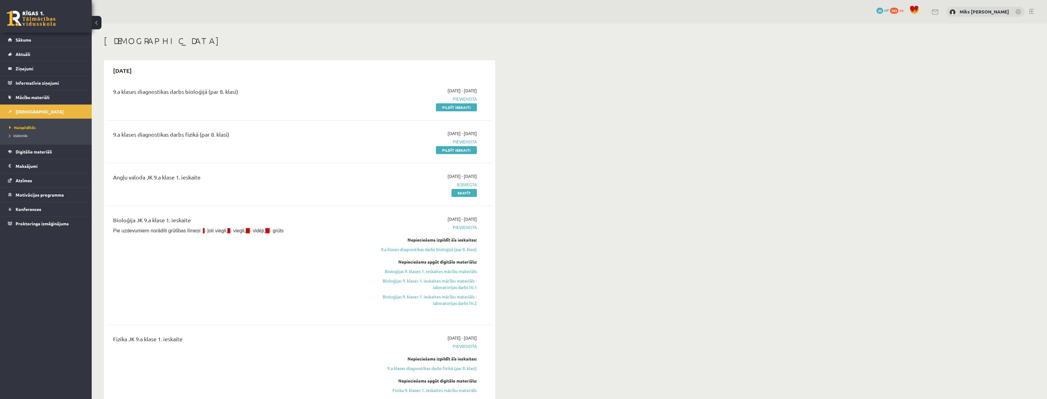
scroll to position [91, 0]
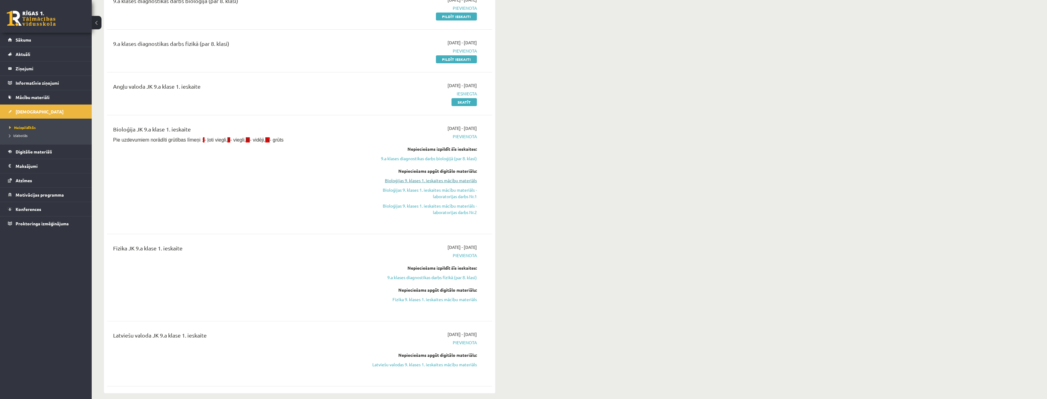
click at [450, 181] on link "Bioloģijas 9. klases 1. ieskaites mācību materiāls" at bounding box center [419, 180] width 115 height 6
click at [453, 192] on link "Bioloģijas 9. klases 1. ieskaites mācību materiāls - laboratorijas darbs Nr.1" at bounding box center [419, 193] width 115 height 13
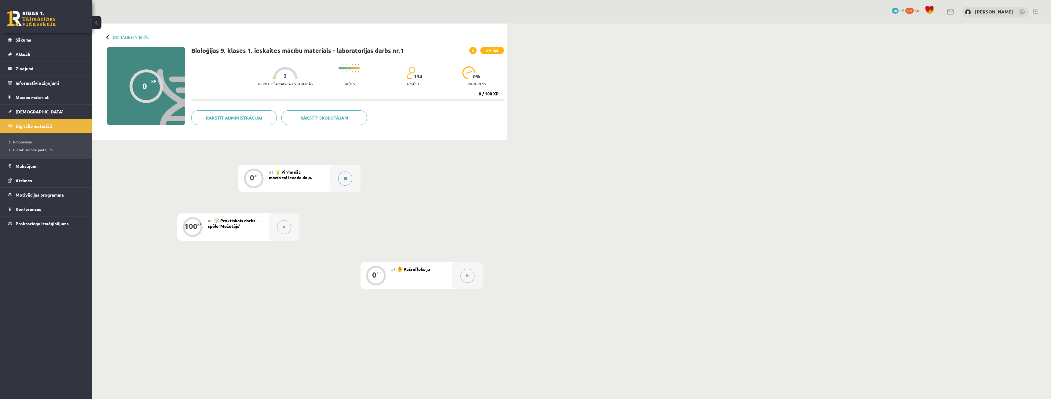
click at [340, 176] on button at bounding box center [345, 178] width 14 height 14
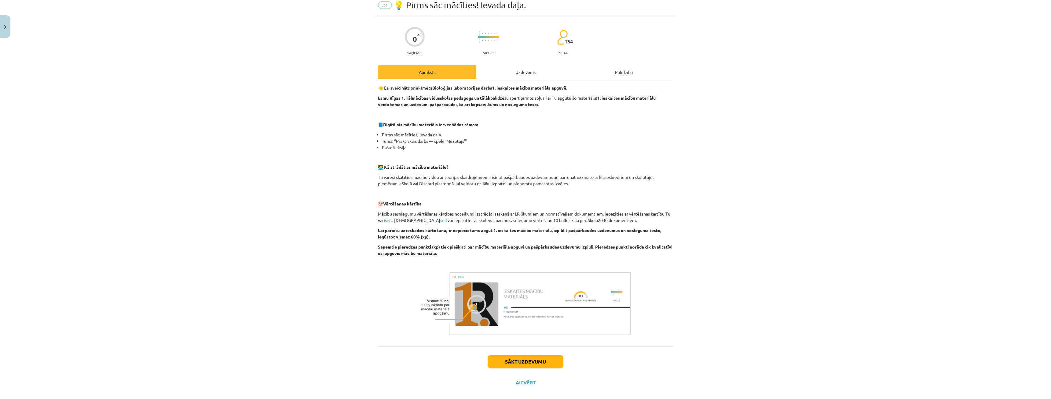
scroll to position [34, 0]
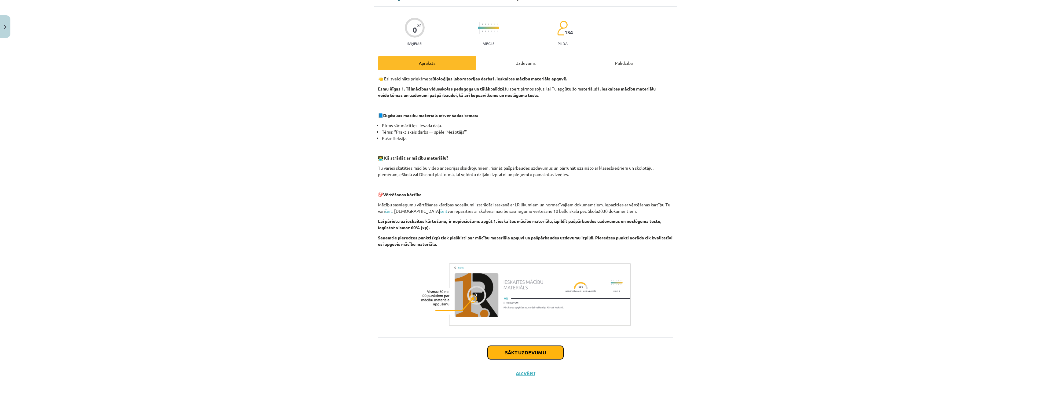
click at [531, 351] on button "Sākt uzdevumu" at bounding box center [526, 352] width 76 height 13
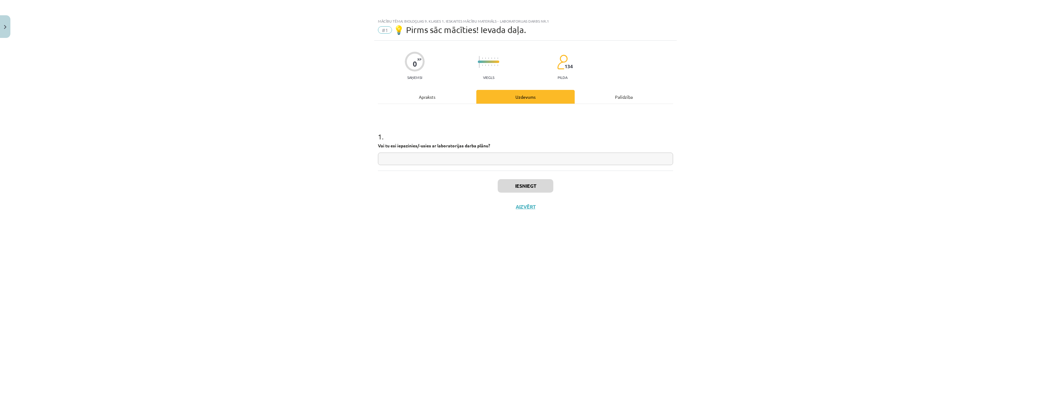
click at [455, 160] on input "text" at bounding box center [525, 159] width 295 height 13
click at [506, 158] on input "*" at bounding box center [525, 159] width 295 height 13
type input "**"
click at [523, 185] on button "Iesniegt" at bounding box center [526, 185] width 56 height 13
click at [535, 213] on button "Nākamā nodarbība" at bounding box center [526, 211] width 60 height 14
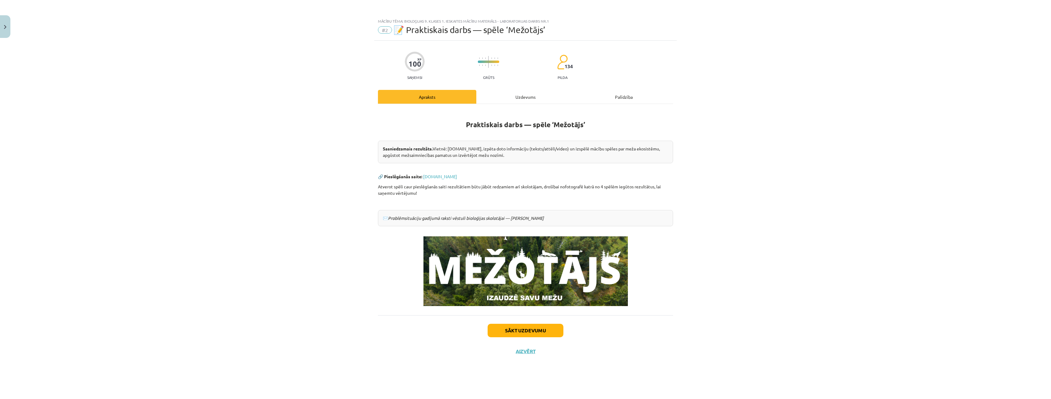
click at [524, 103] on div "Uzdevums" at bounding box center [525, 97] width 98 height 14
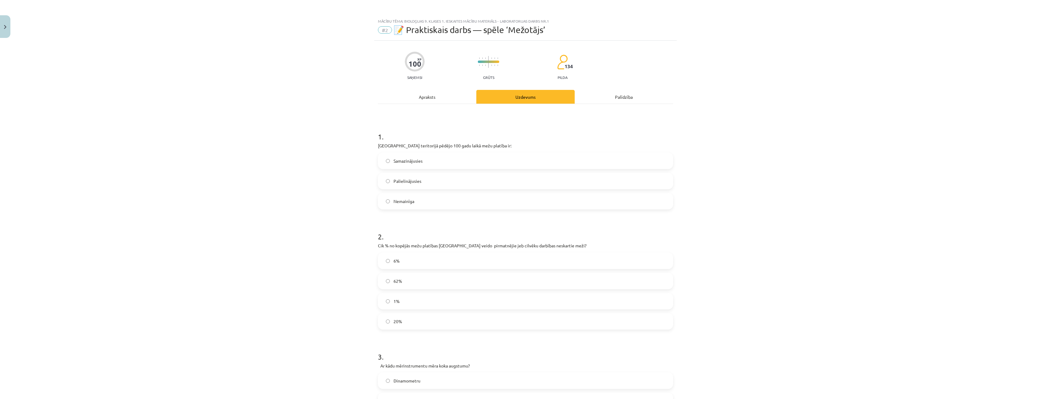
click at [422, 96] on div "Apraksts" at bounding box center [427, 97] width 98 height 14
